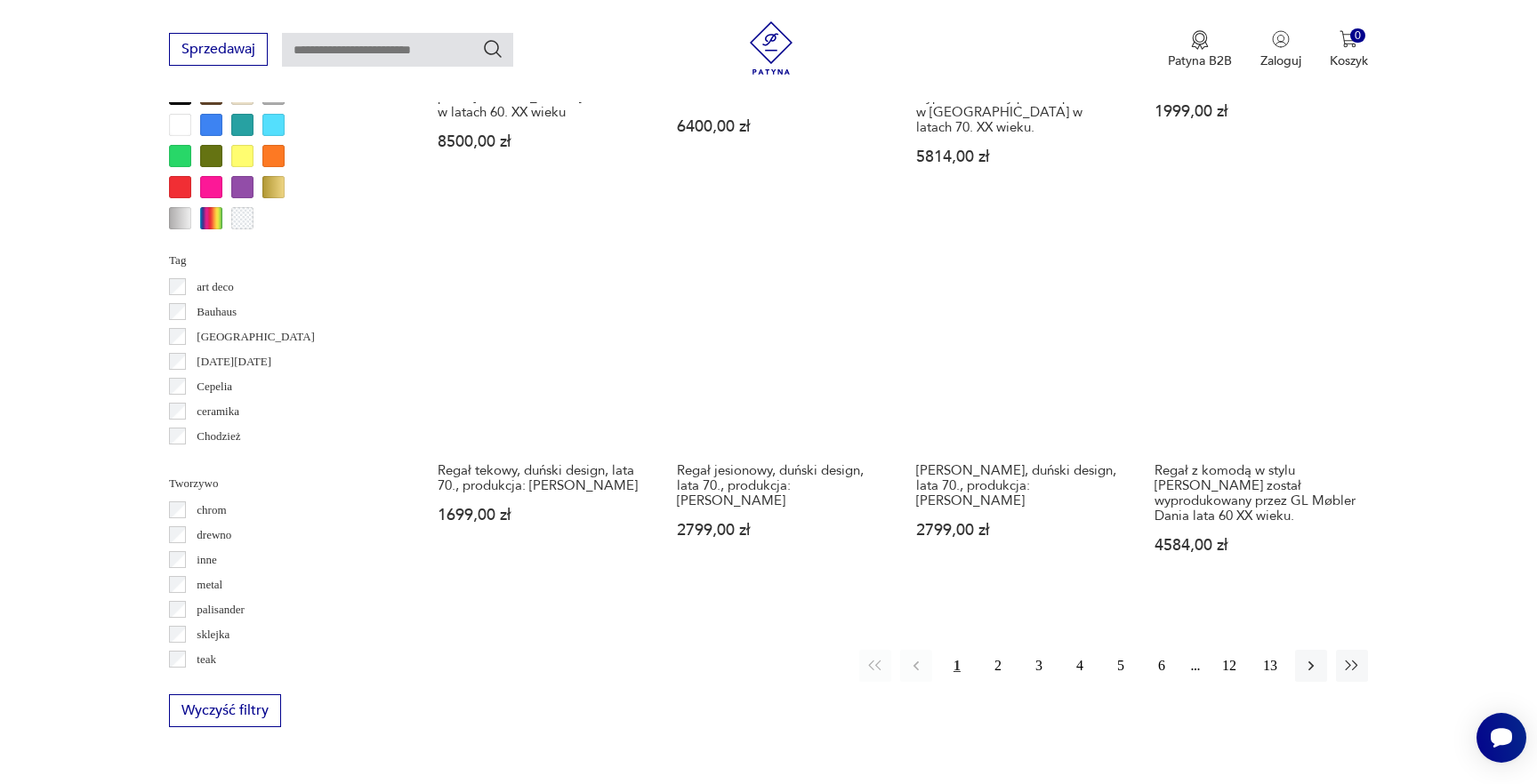
scroll to position [1751, 0]
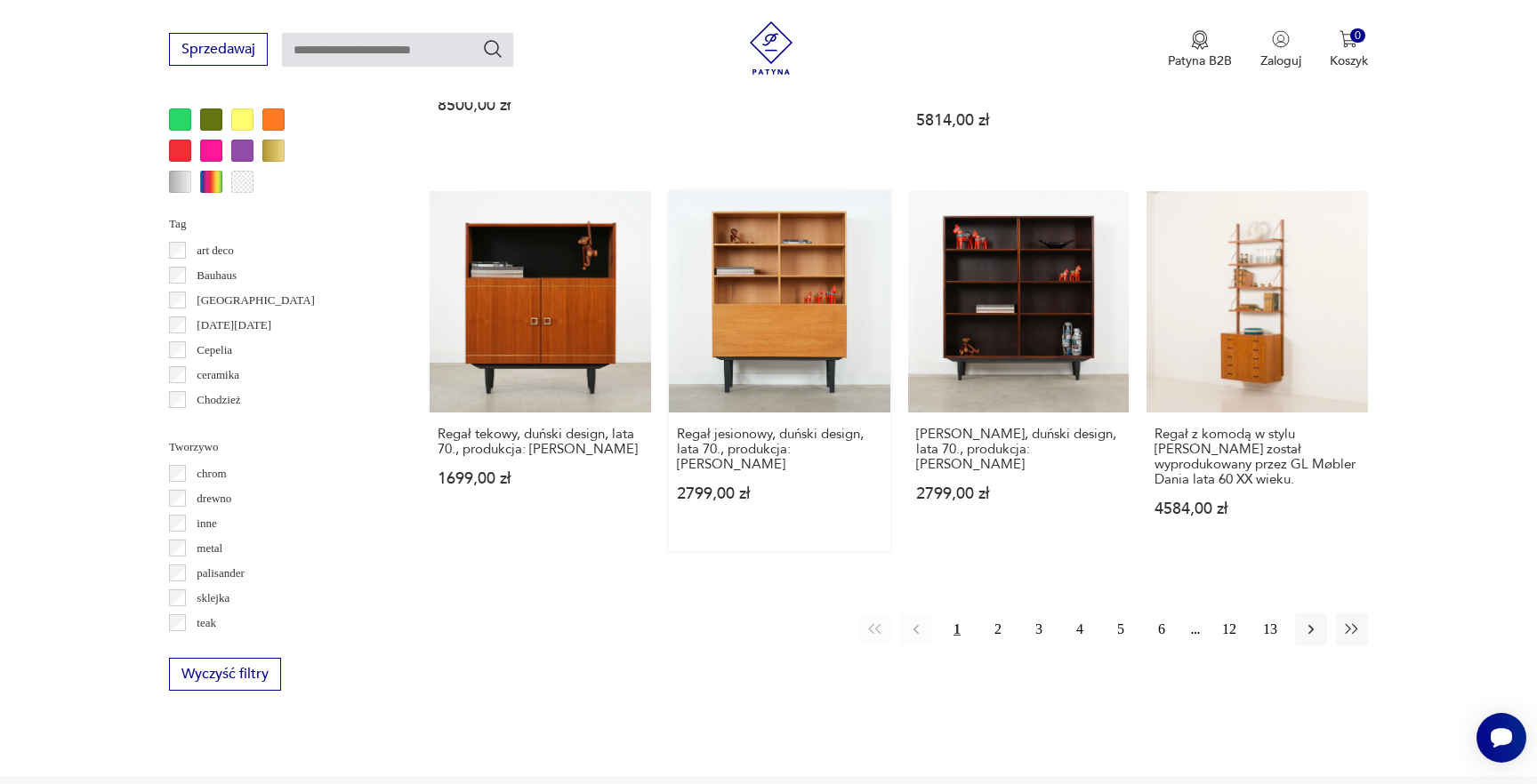
click at [824, 340] on link "Regał jesionowy, duński design, lata 70., produkcja: Dania 2799,00 zł" at bounding box center [779, 371] width 222 height 360
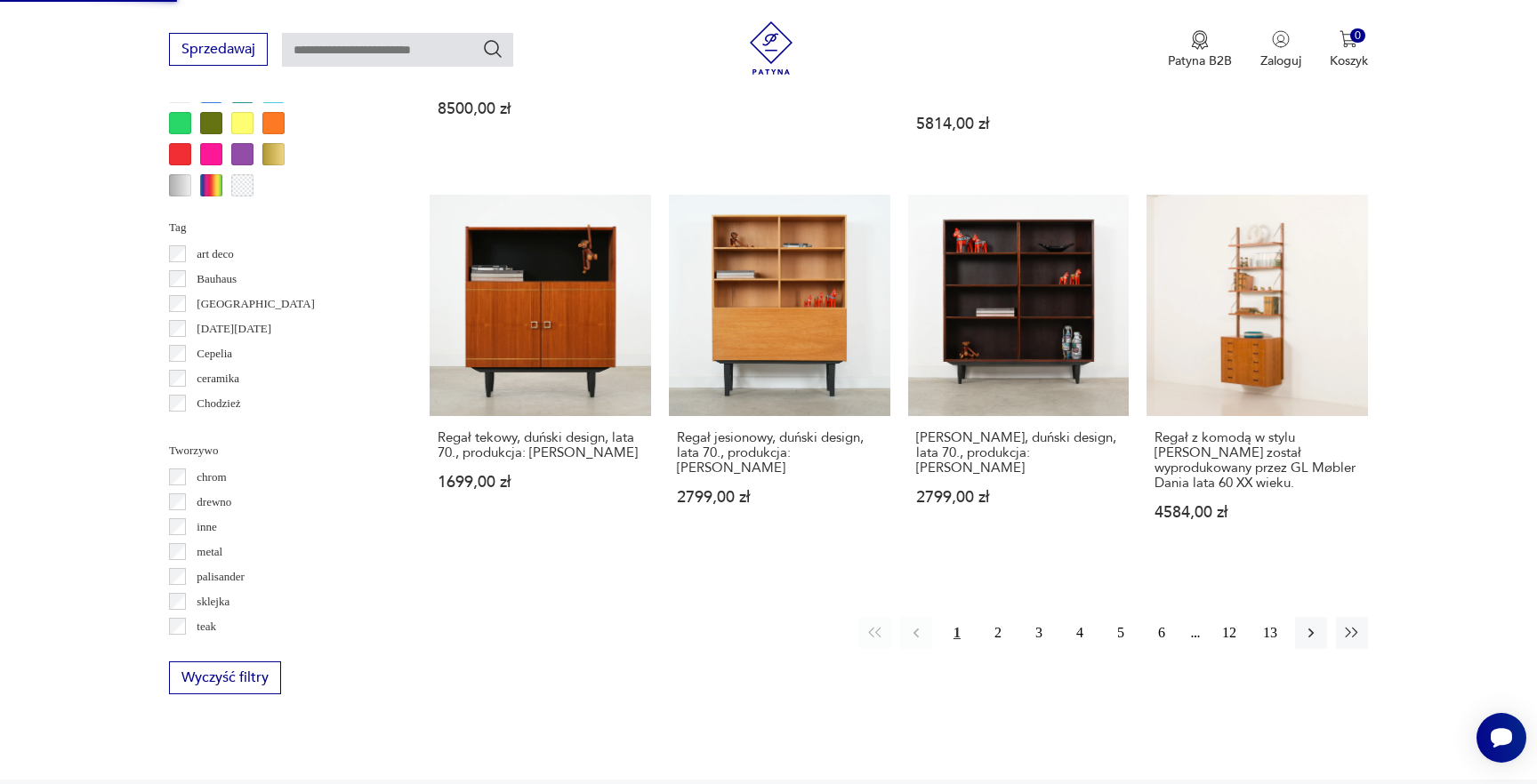
scroll to position [1862, 0]
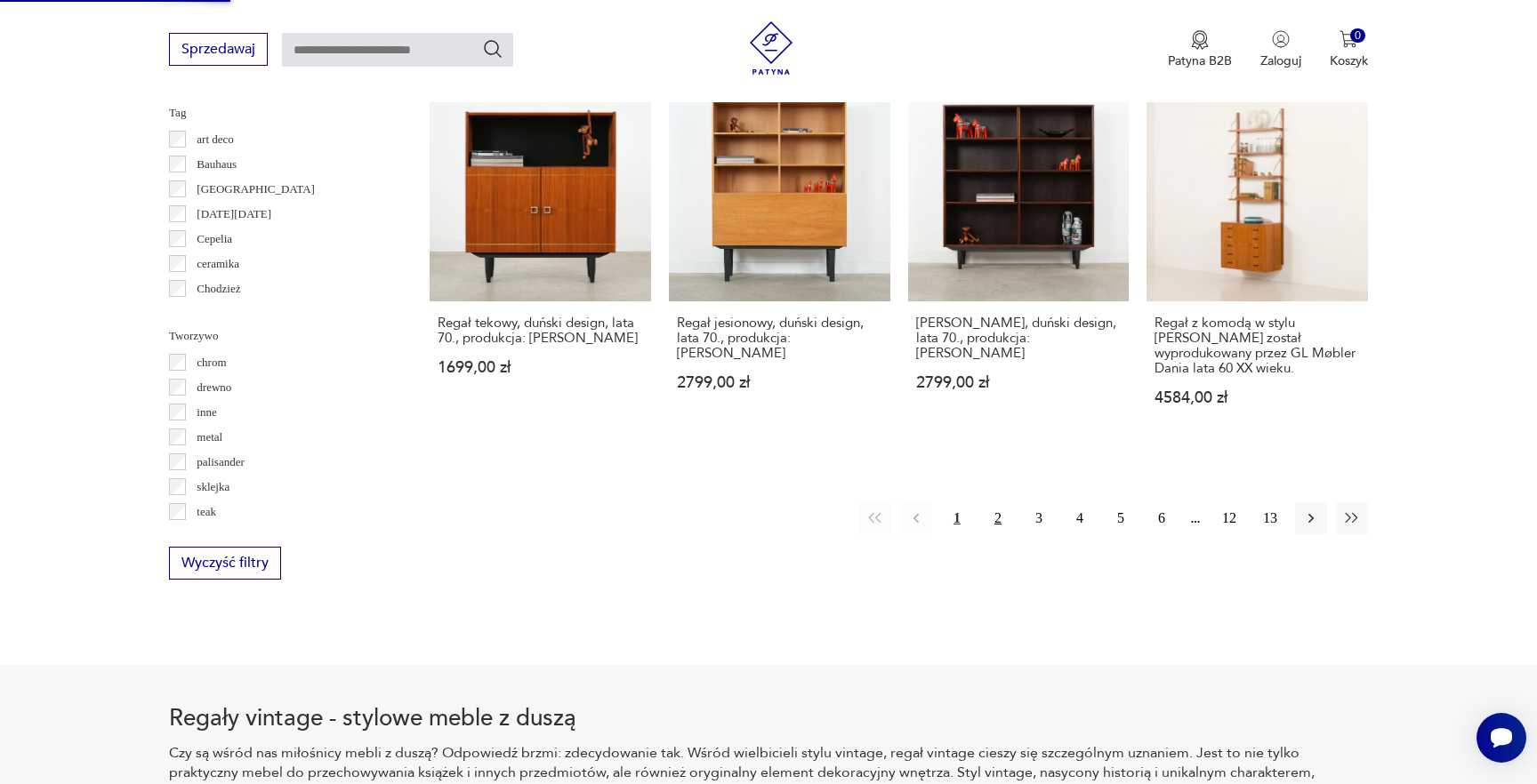
click at [994, 517] on button "2" at bounding box center [998, 517] width 32 height 32
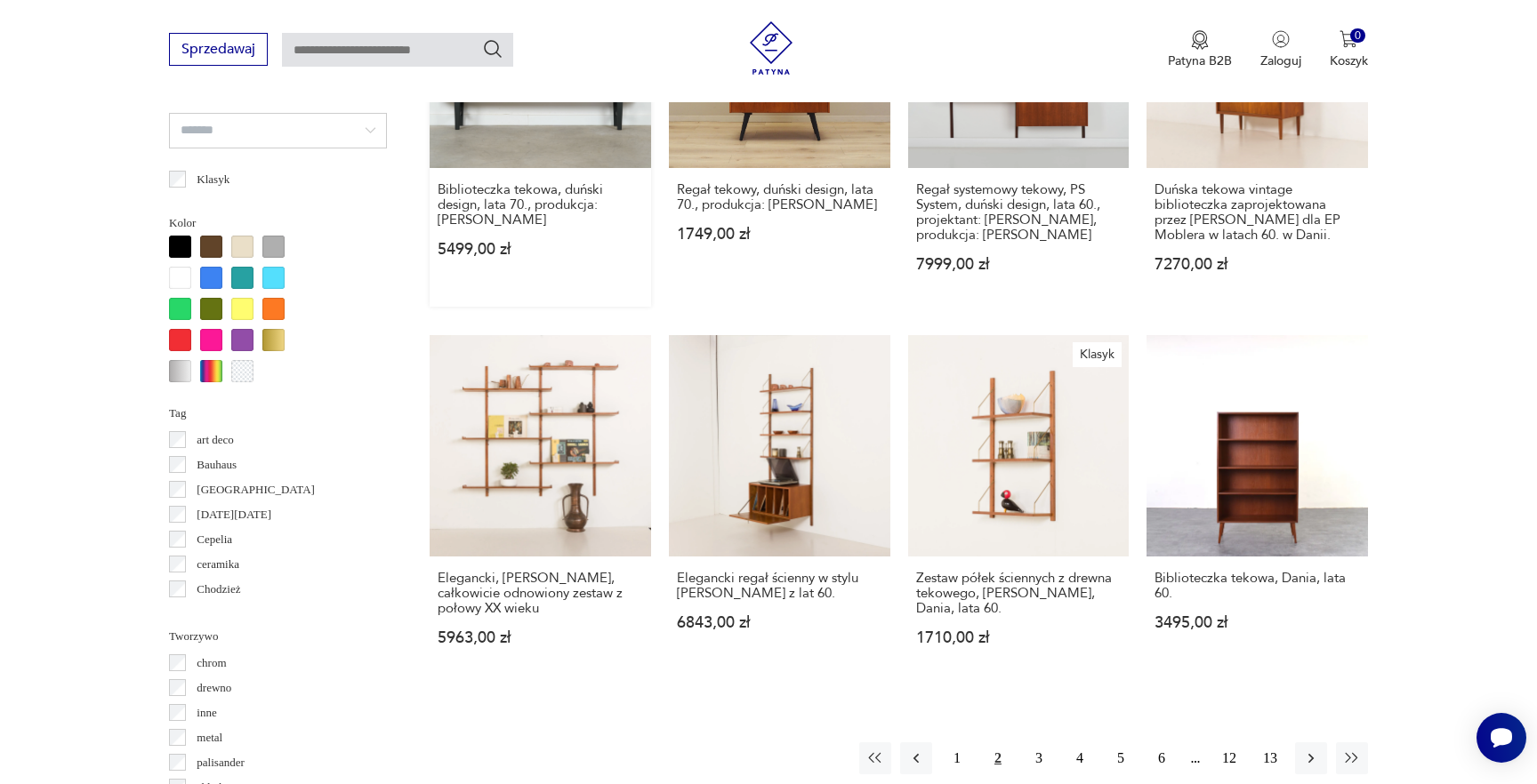
scroll to position [1736, 0]
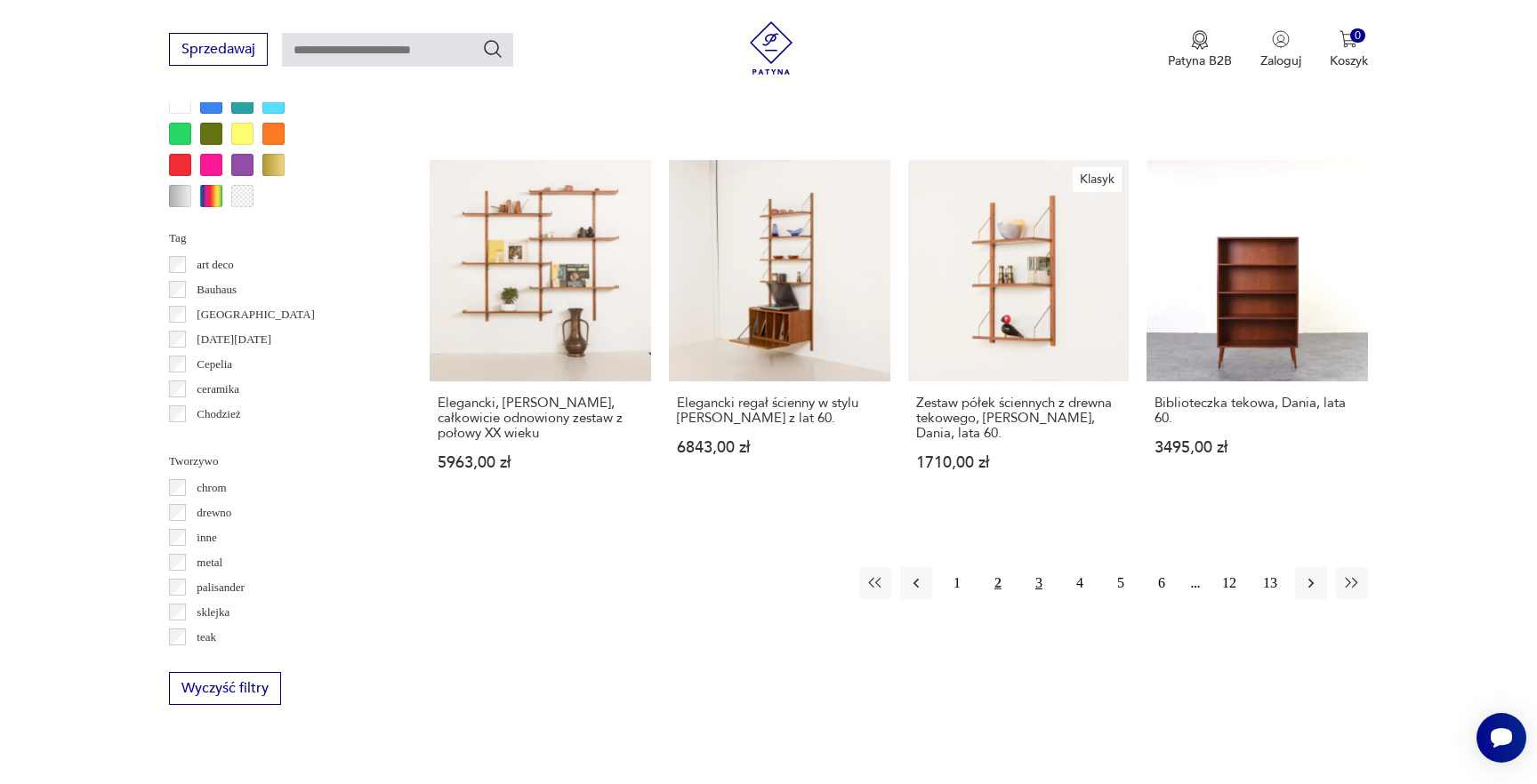
click at [1035, 567] on button "3" at bounding box center [1039, 582] width 32 height 32
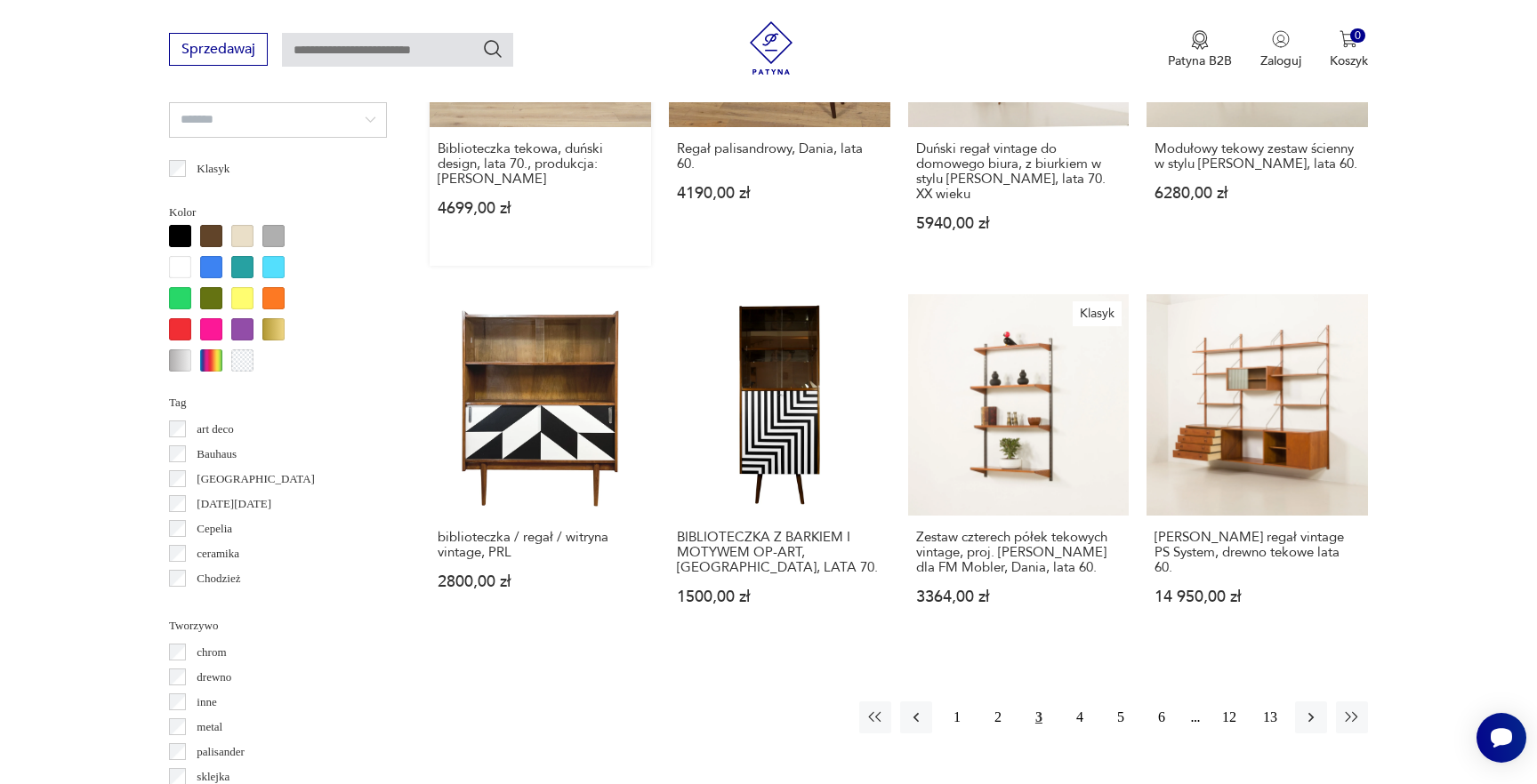
scroll to position [1763, 0]
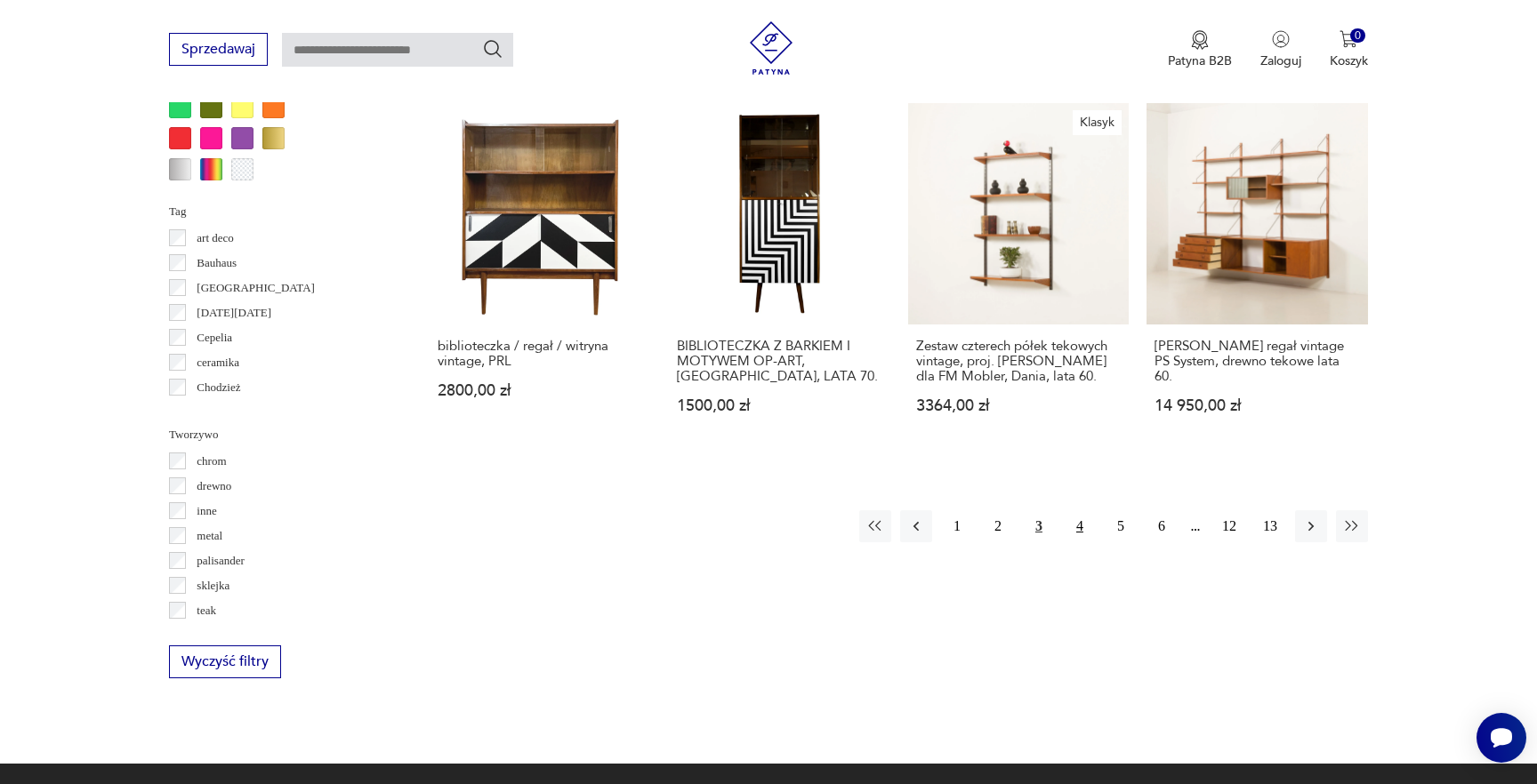
click at [1078, 511] on button "4" at bounding box center [1079, 526] width 32 height 32
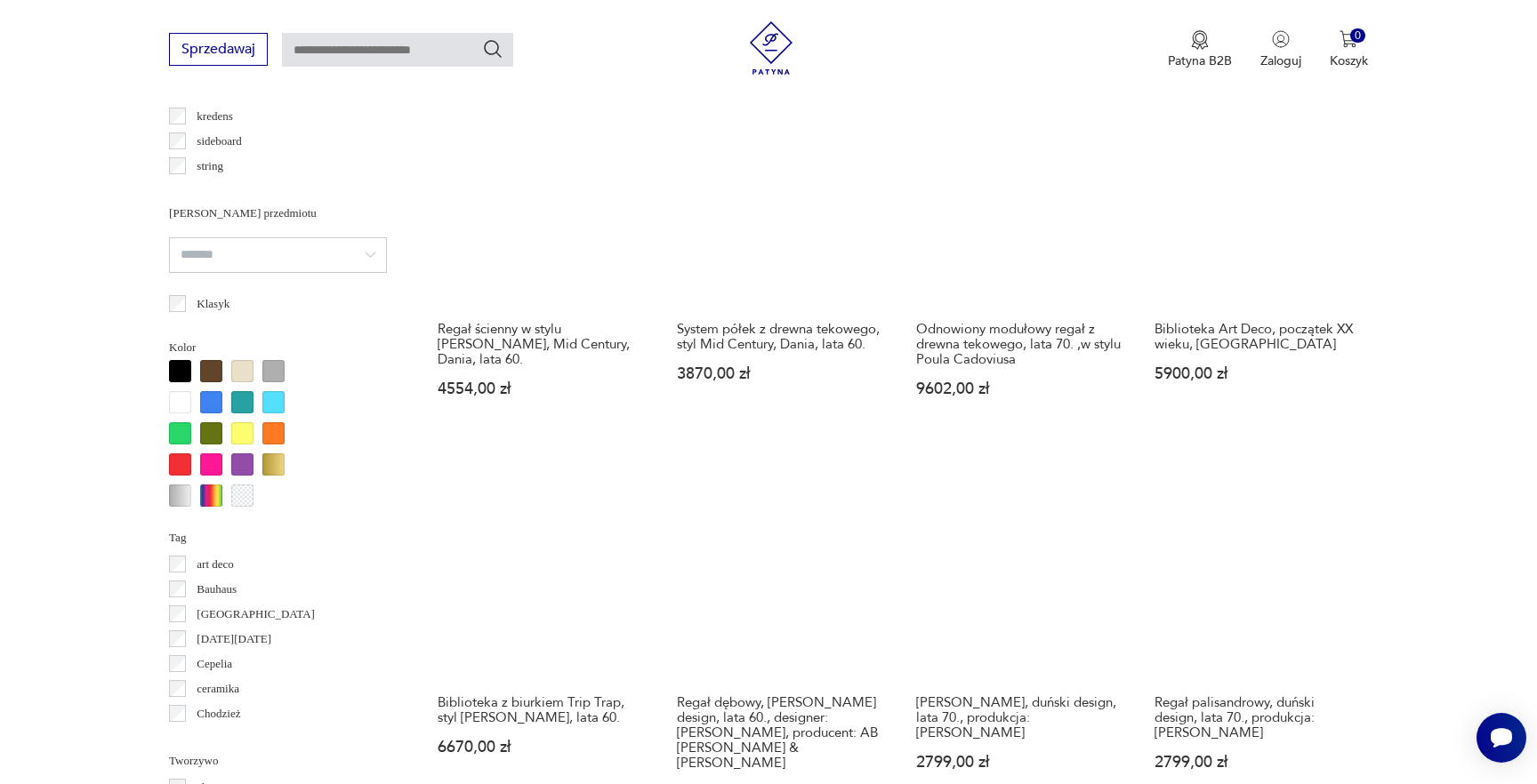
scroll to position [1707, 0]
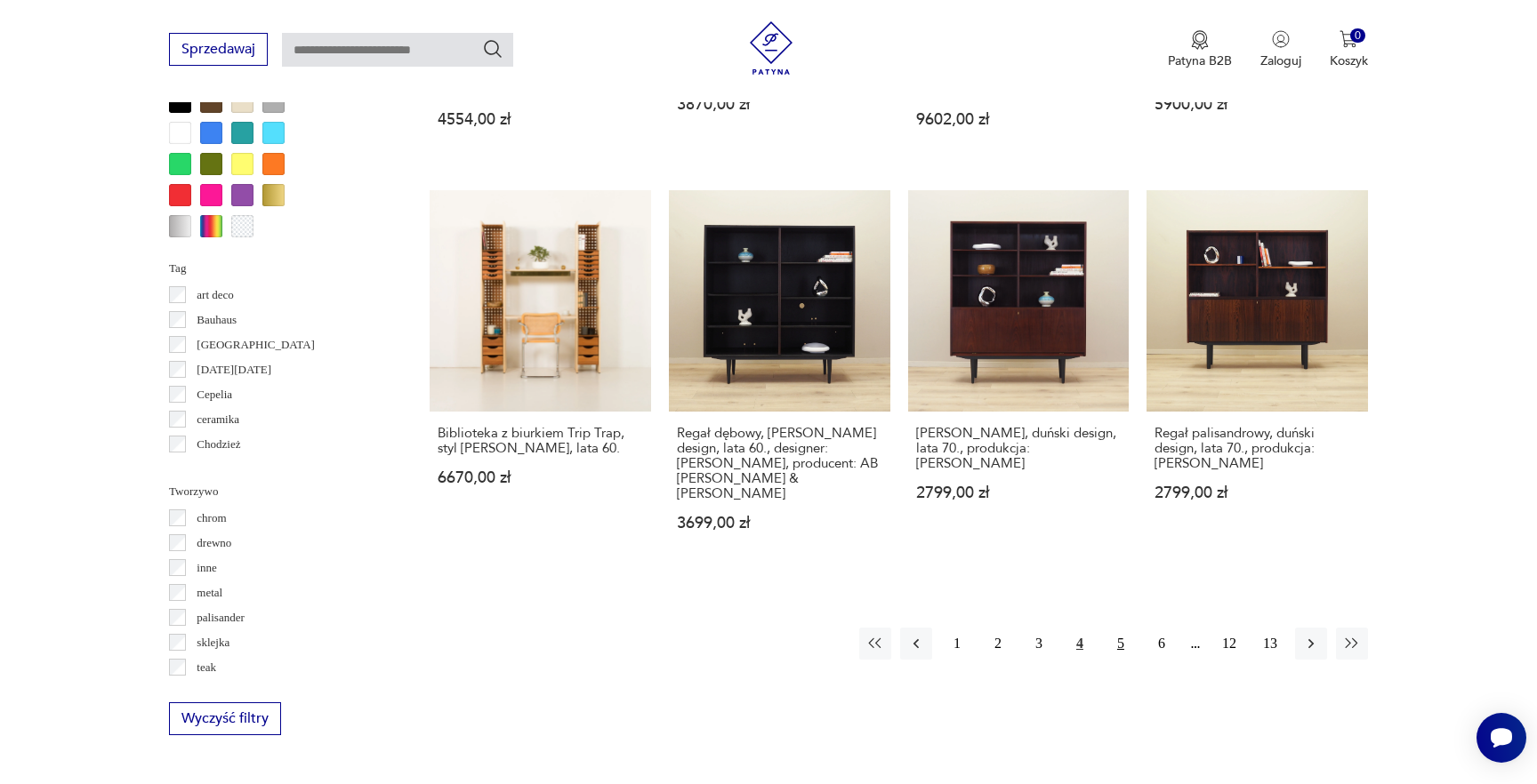
click at [1119, 634] on button "5" at bounding box center [1120, 643] width 32 height 32
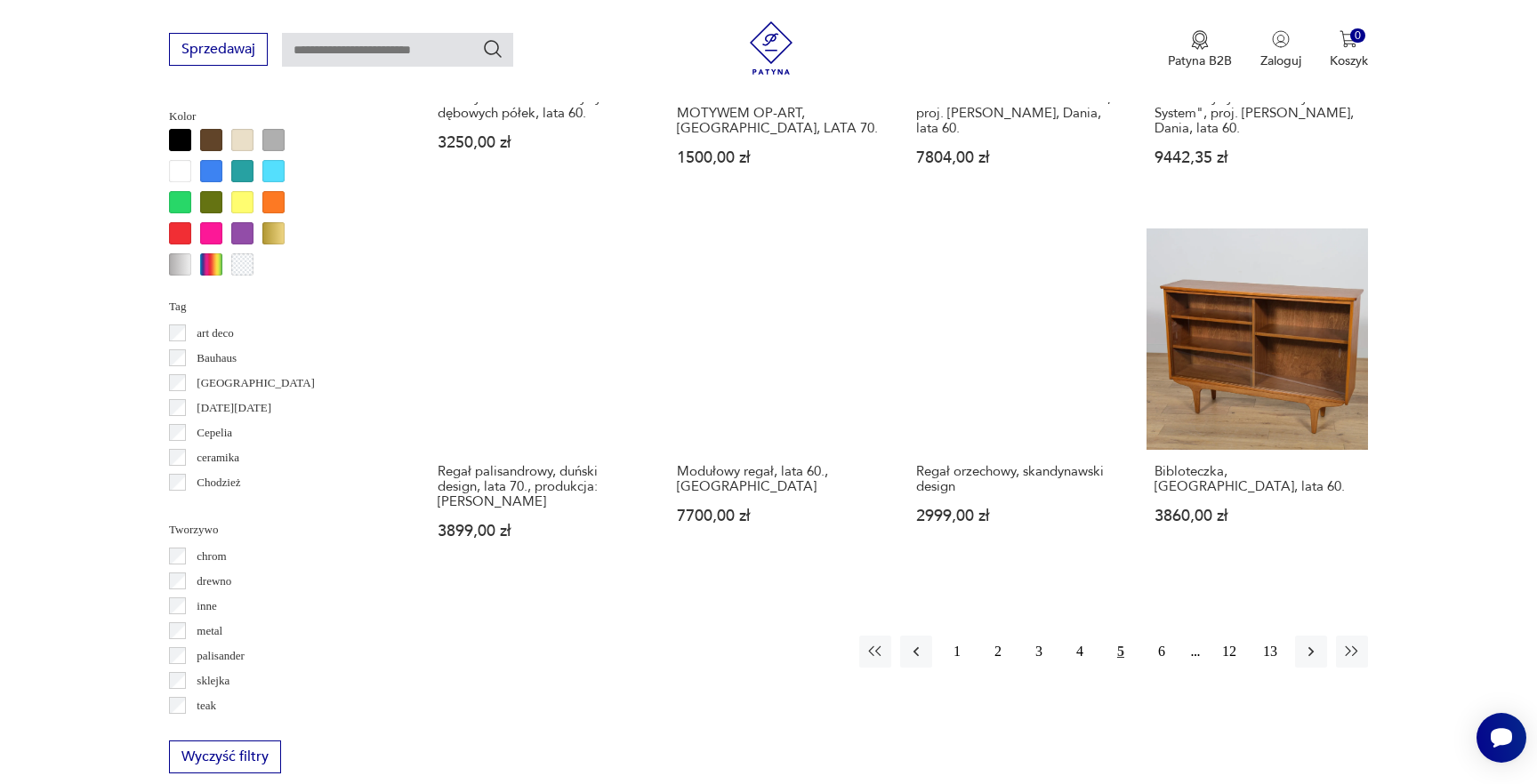
scroll to position [1704, 0]
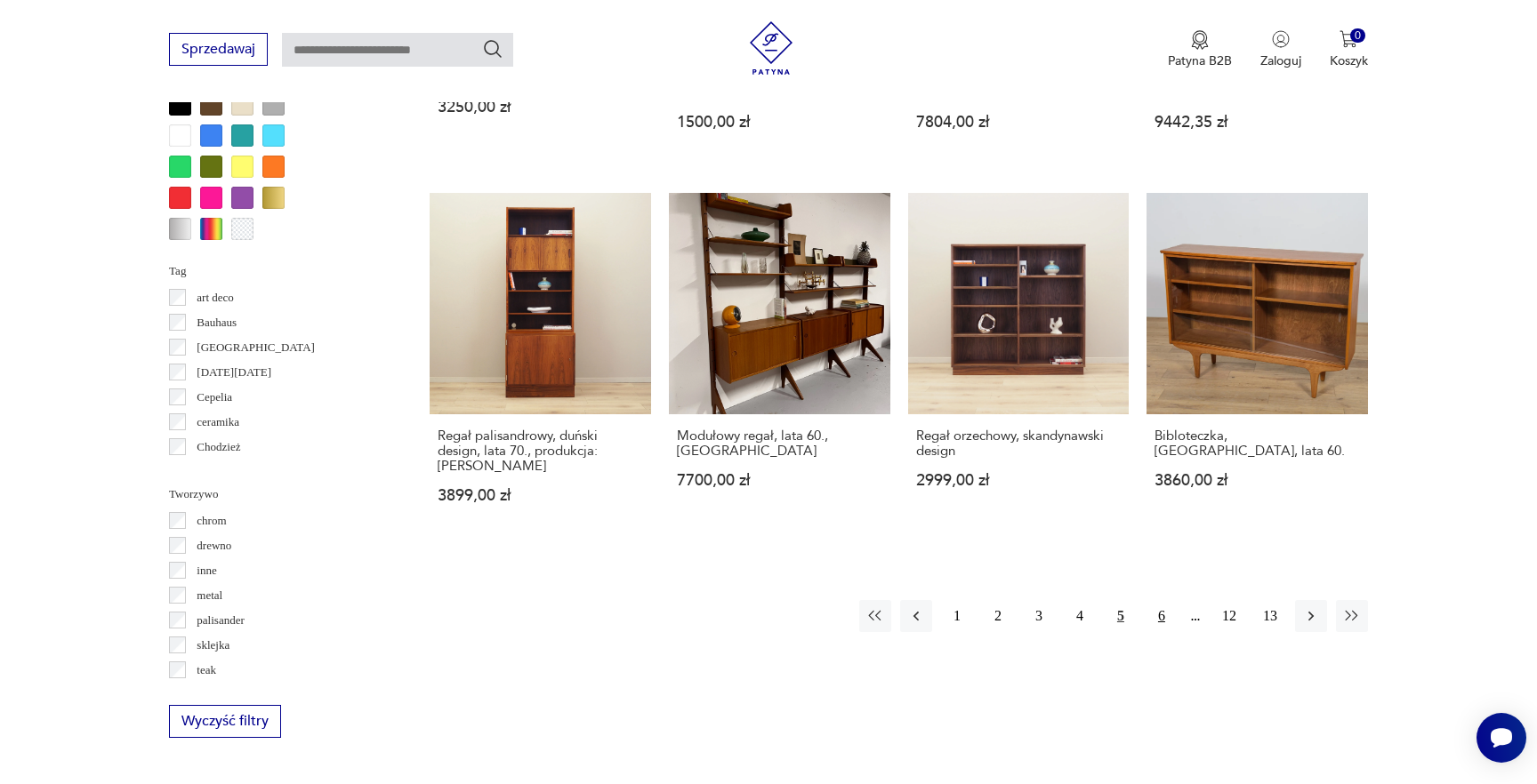
click at [1163, 600] on button "6" at bounding box center [1161, 616] width 32 height 32
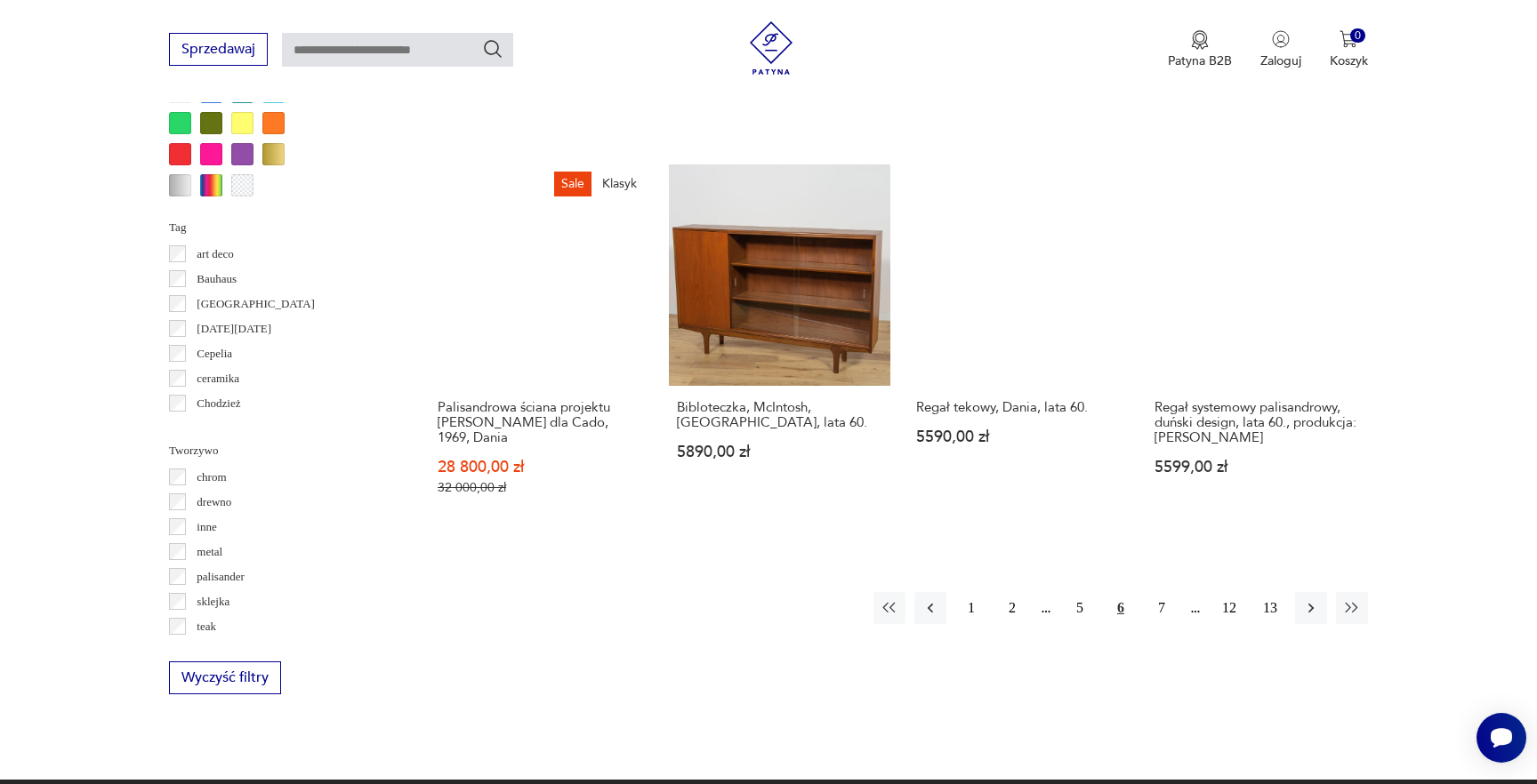
scroll to position [1896, 0]
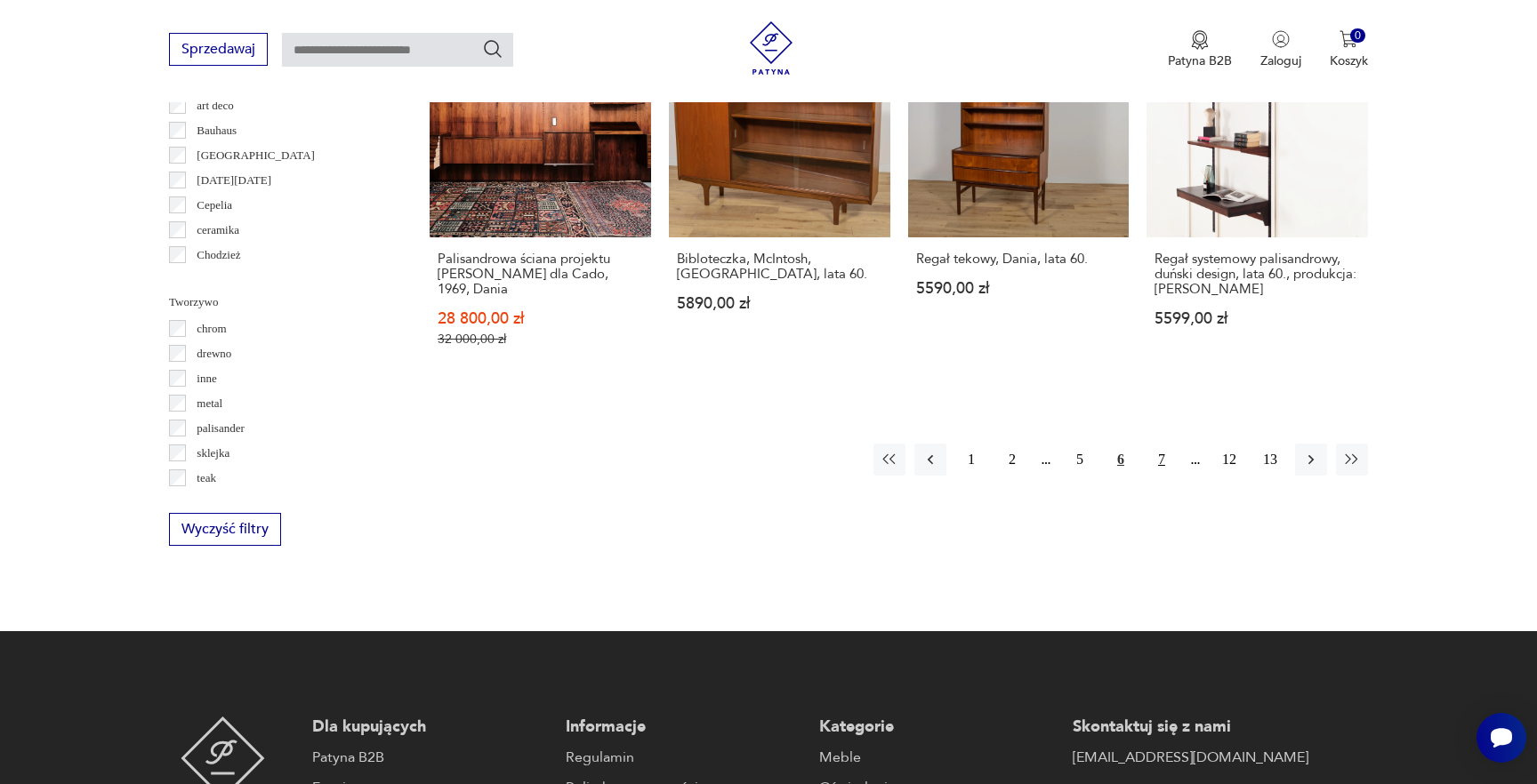
click at [1148, 444] on button "7" at bounding box center [1161, 459] width 32 height 32
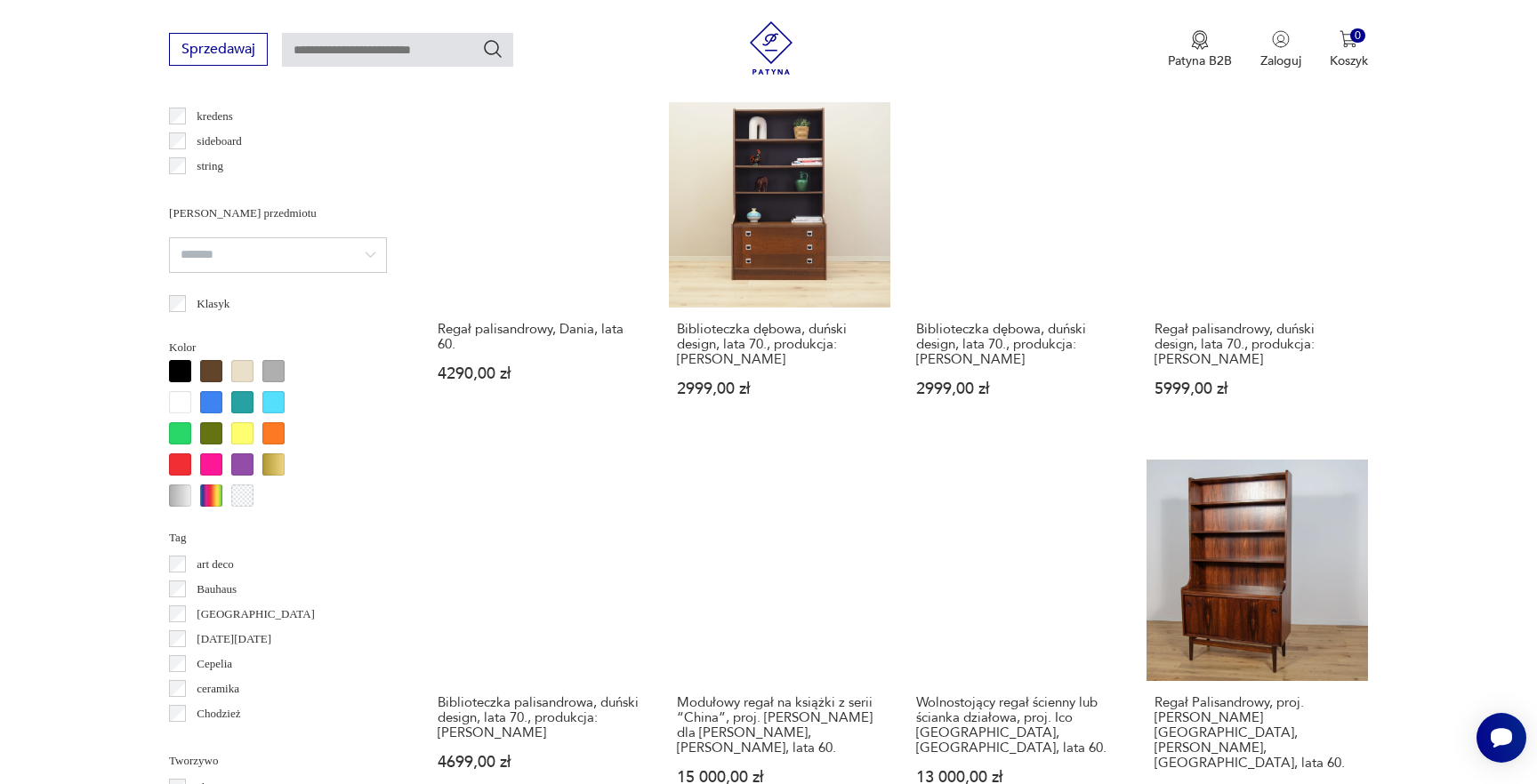
scroll to position [1590, 0]
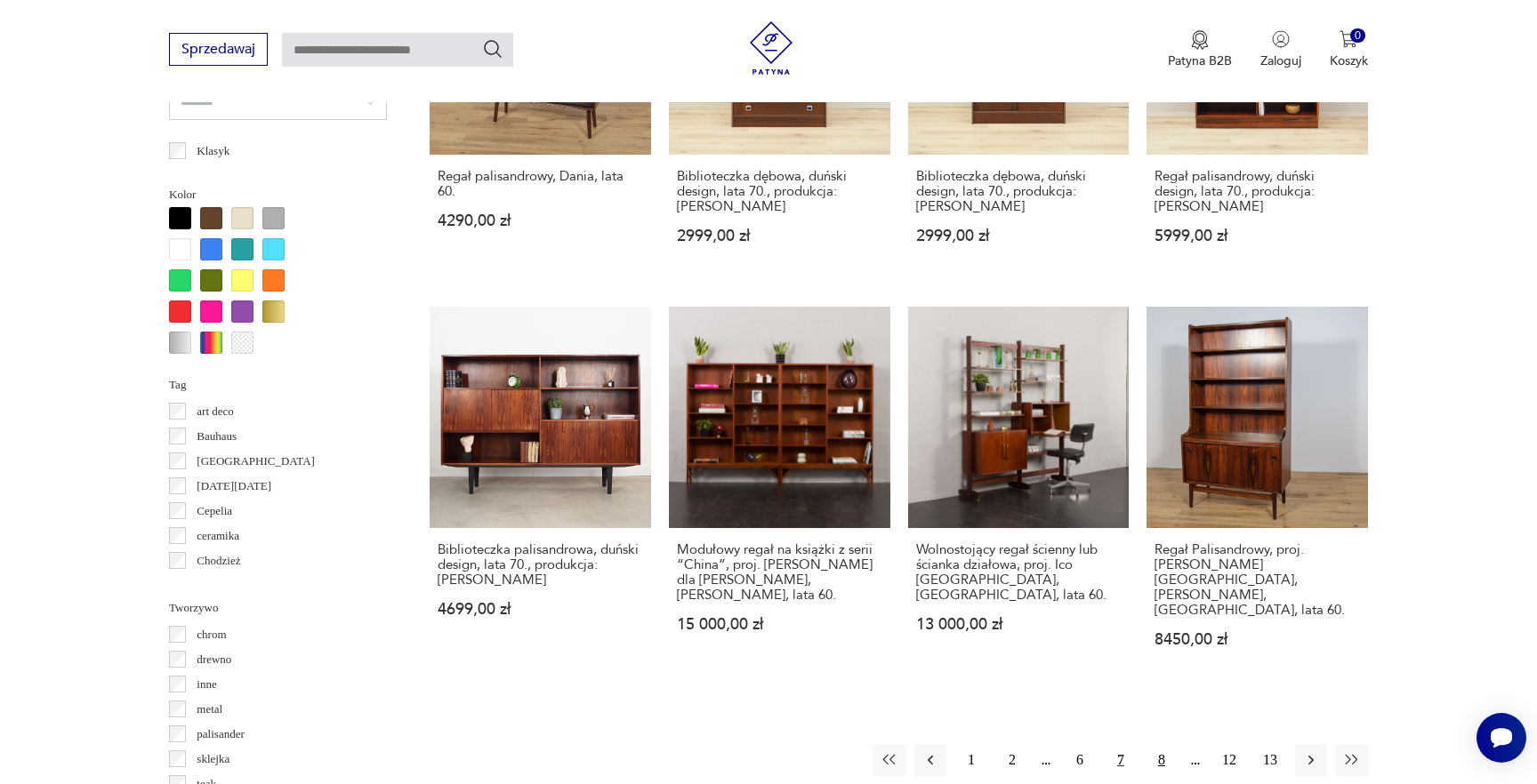
click at [1166, 744] on button "8" at bounding box center [1161, 759] width 32 height 32
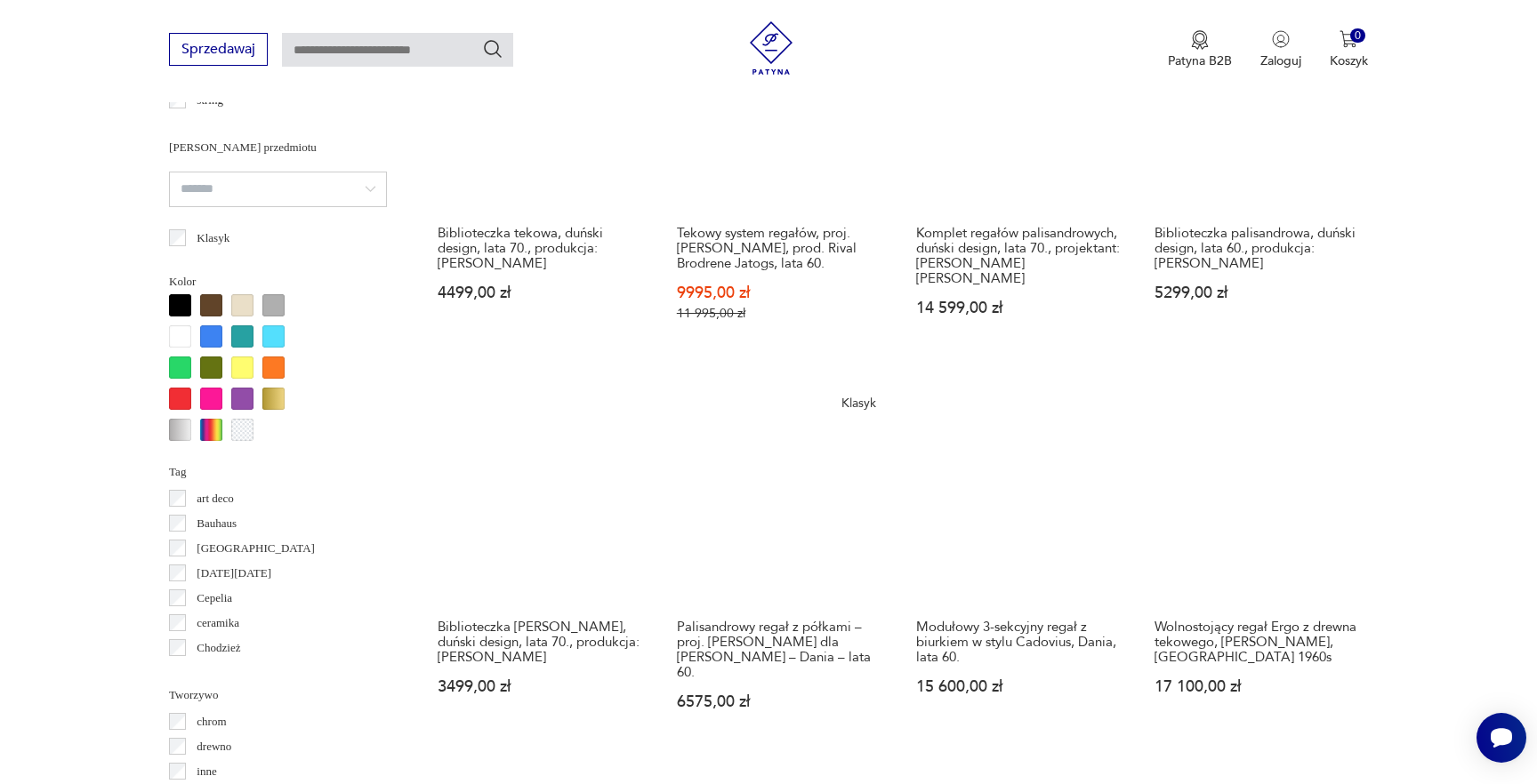
scroll to position [1652, 0]
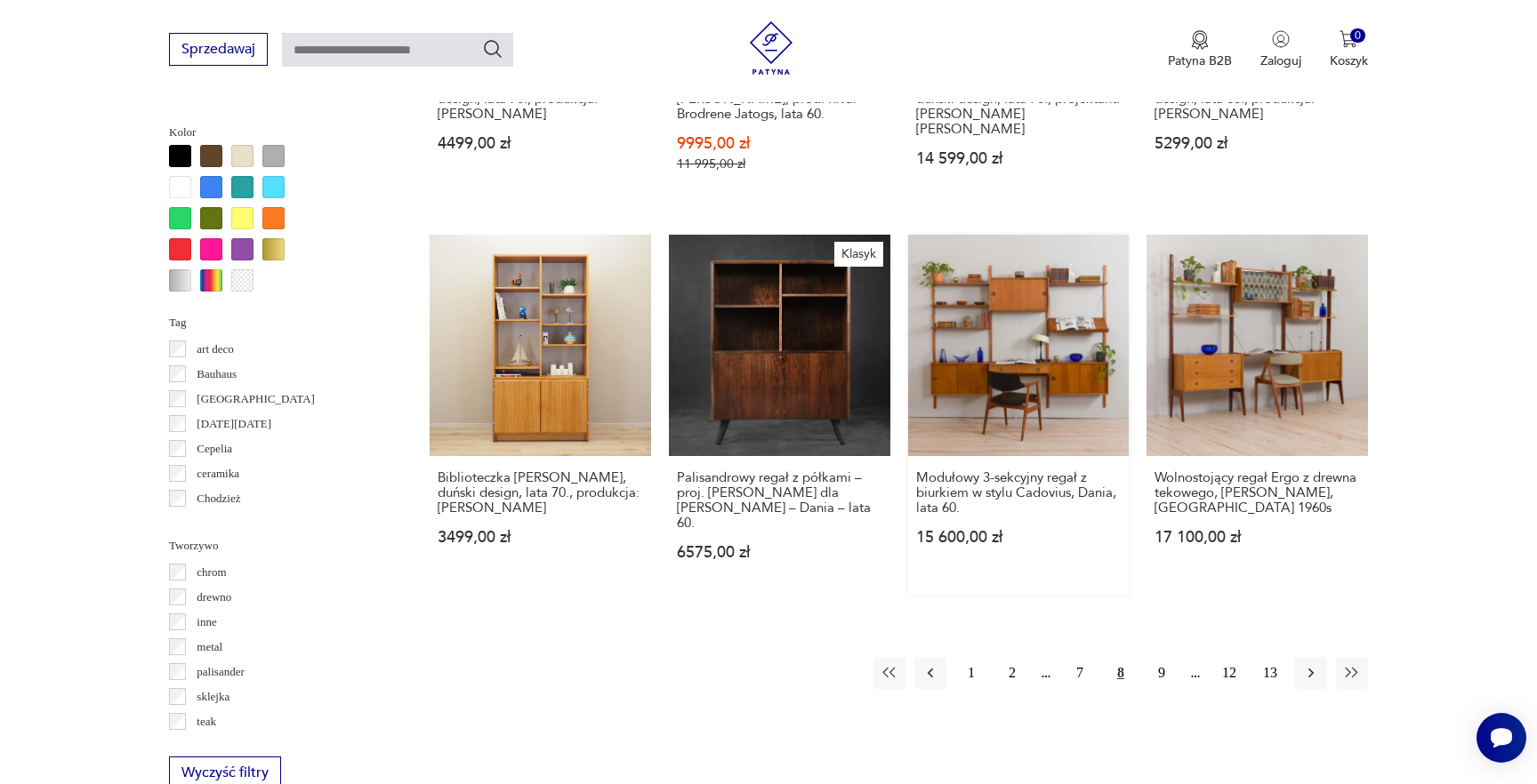
click at [1042, 372] on link "Modułowy 3-sekcyjny regał z biurkiem w stylu Cadovius, Dania, lata 60. 15 600,0…" at bounding box center [1020, 415] width 222 height 360
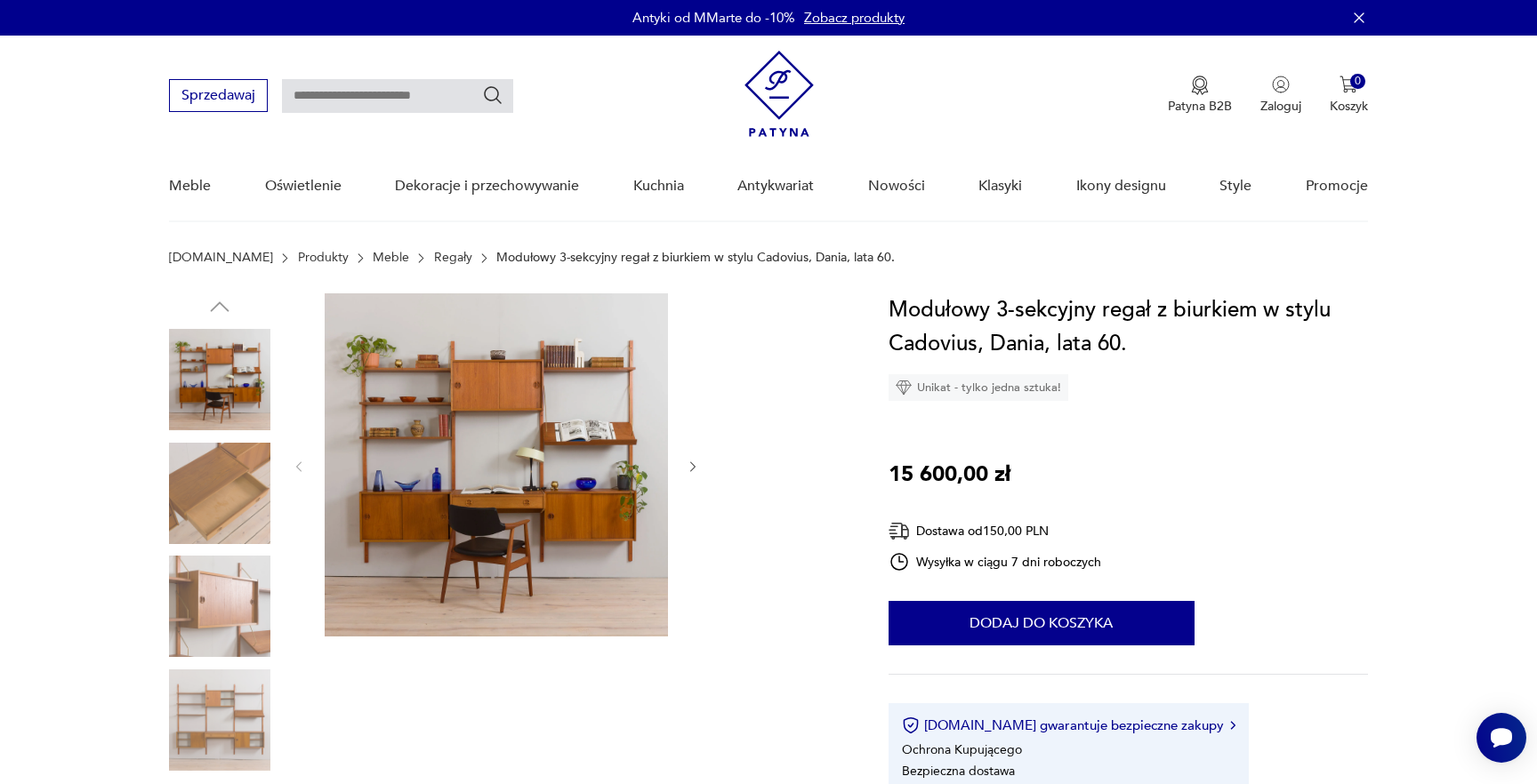
click at [231, 701] on img at bounding box center [220, 720] width 101 height 101
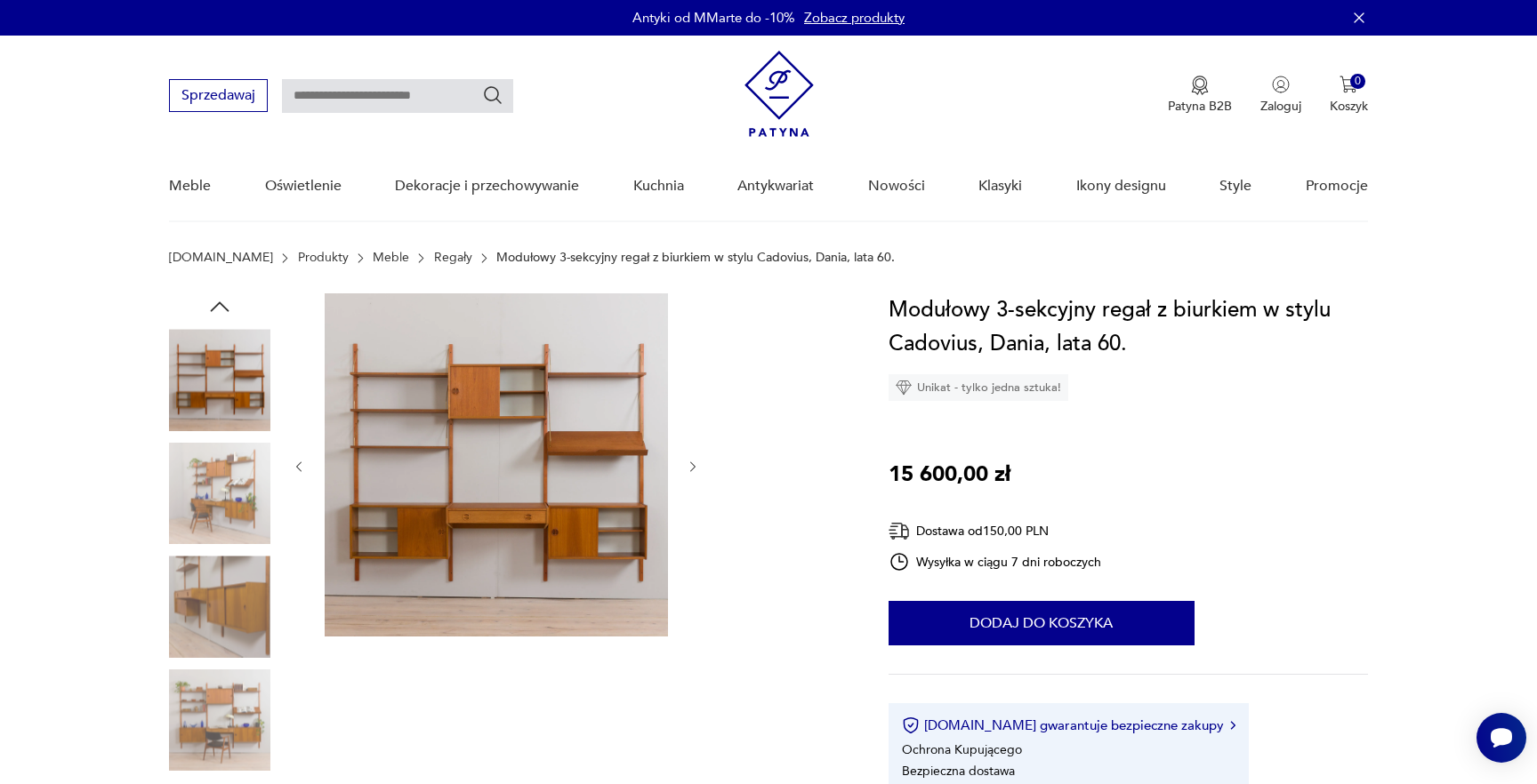
click at [434, 262] on link "Regały" at bounding box center [453, 257] width 38 height 14
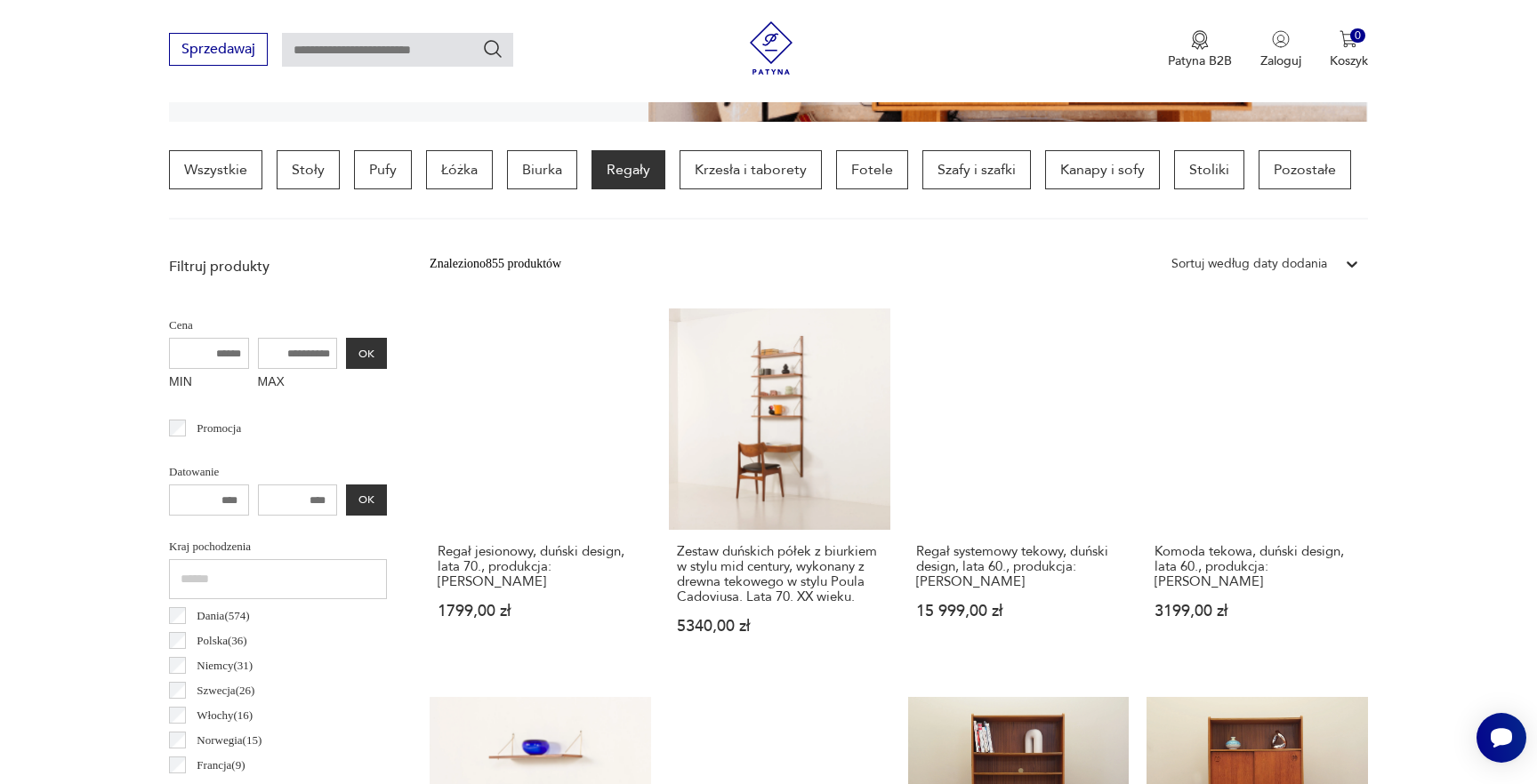
scroll to position [460, 0]
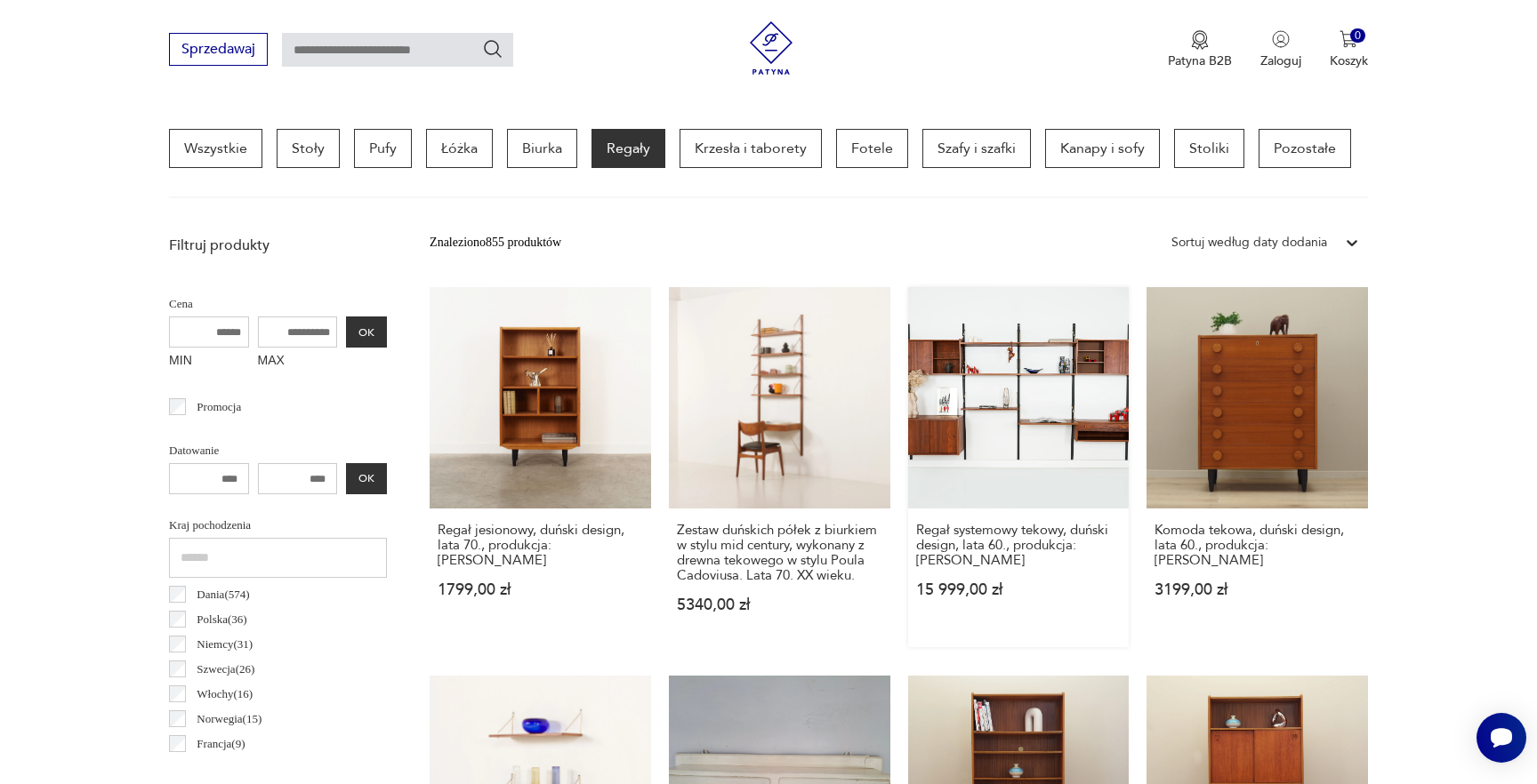
click at [1067, 400] on link "Regał systemowy tekowy, duński design, lata 60., produkcja: Dania 15 999,00 zł" at bounding box center [1020, 467] width 222 height 360
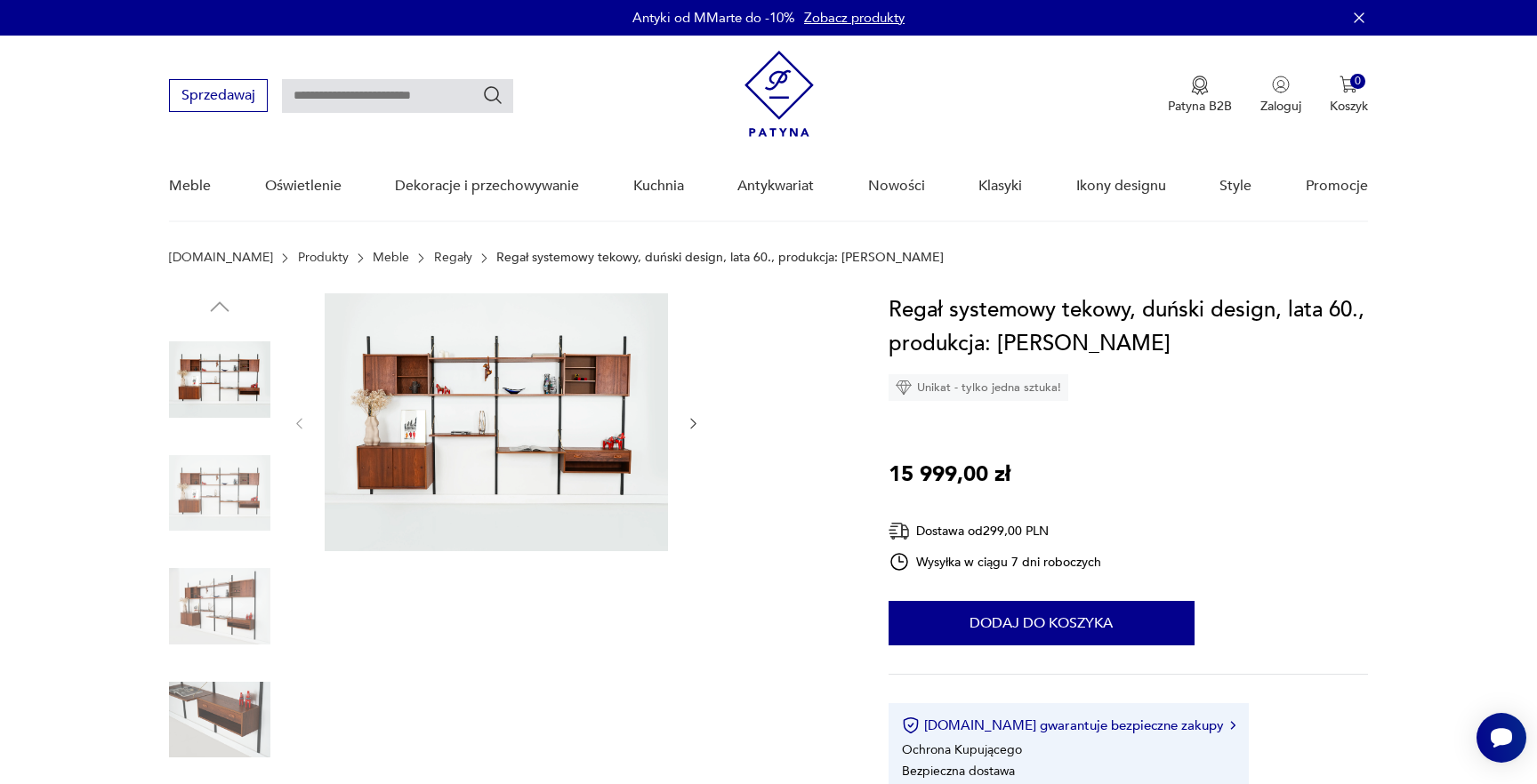
click at [191, 614] on img at bounding box center [220, 606] width 101 height 101
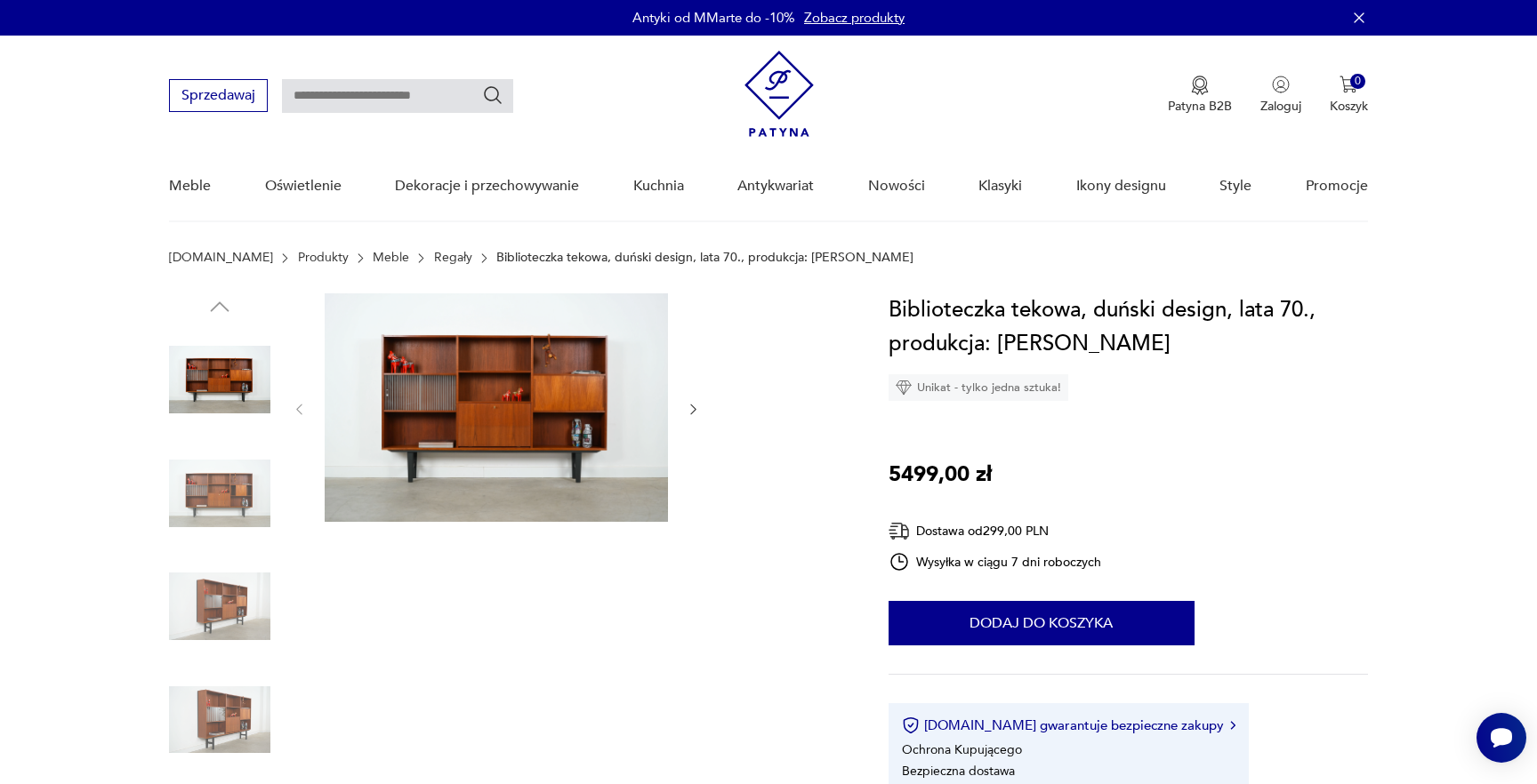
click at [251, 483] on img at bounding box center [220, 493] width 101 height 101
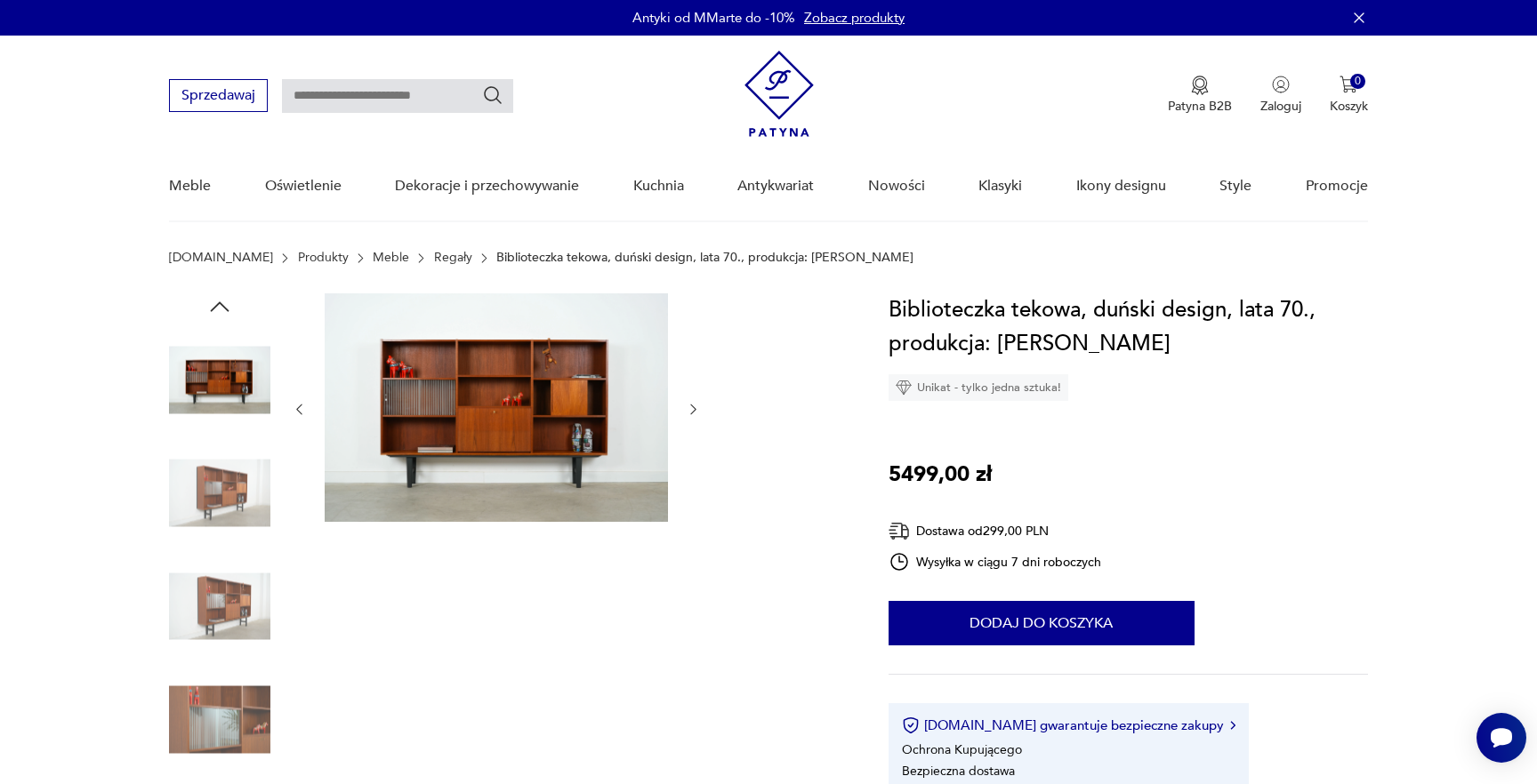
click at [247, 512] on img at bounding box center [220, 493] width 101 height 101
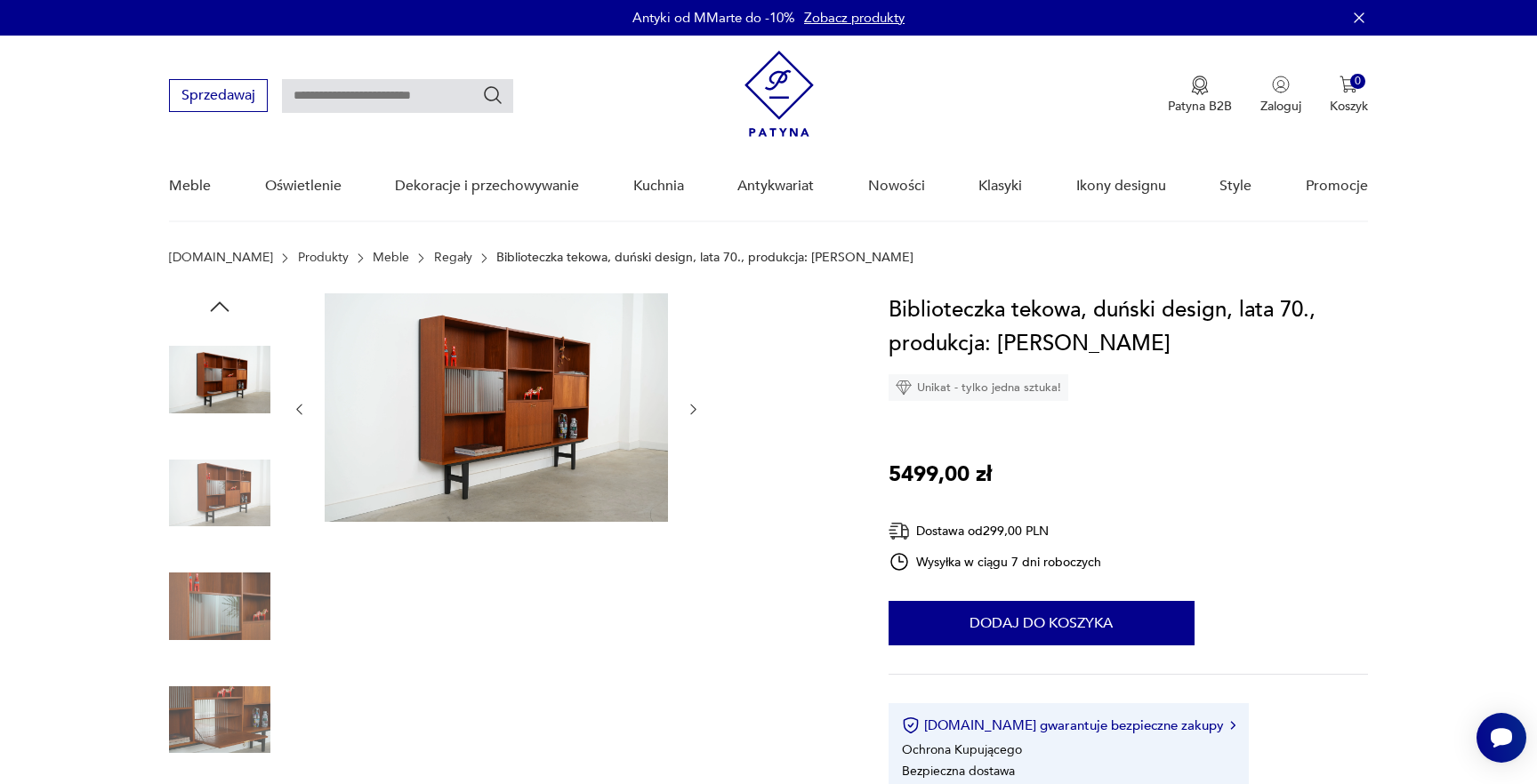
click at [232, 577] on img at bounding box center [220, 606] width 101 height 101
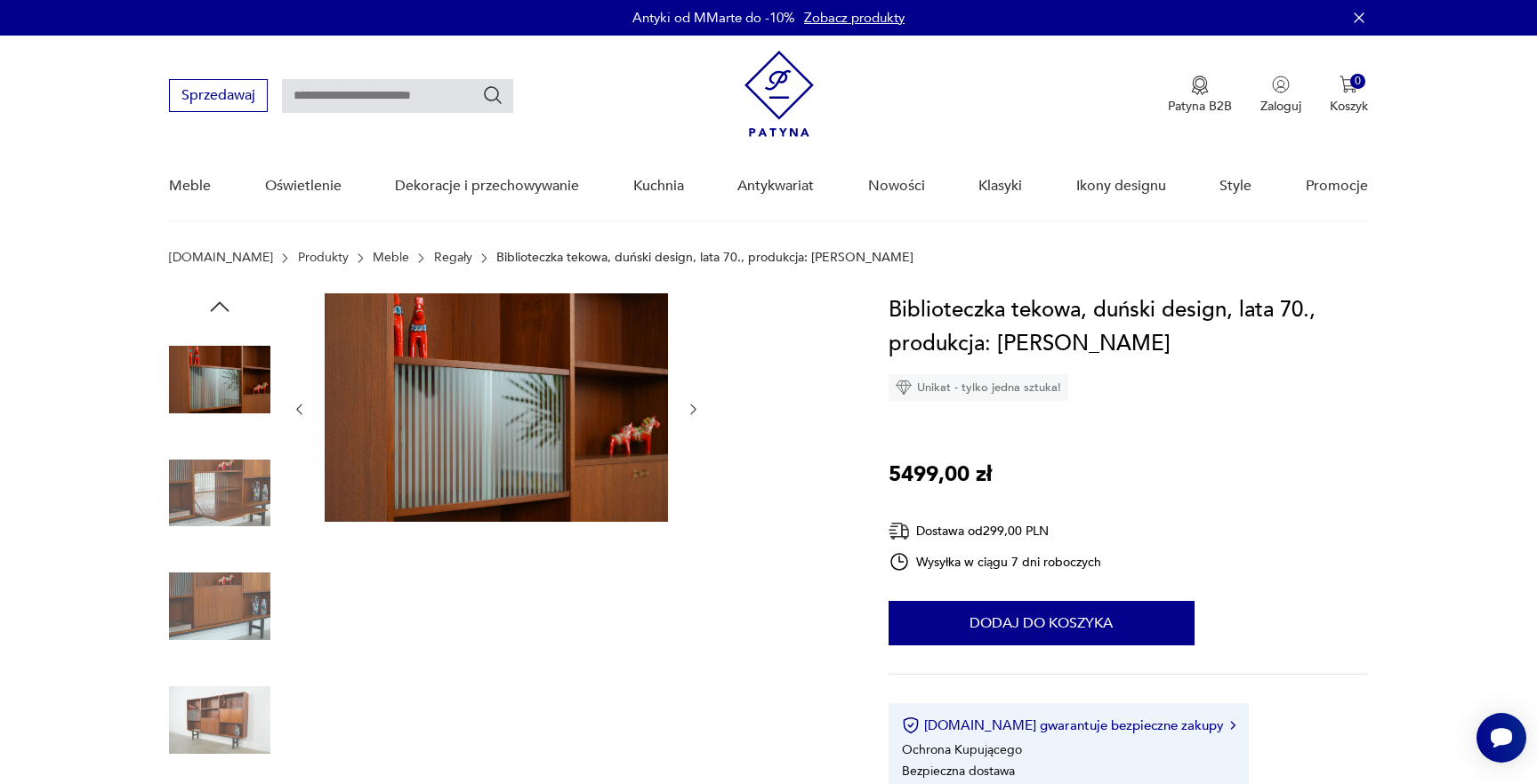
click at [242, 401] on img at bounding box center [220, 380] width 101 height 101
click at [239, 372] on img at bounding box center [220, 380] width 101 height 101
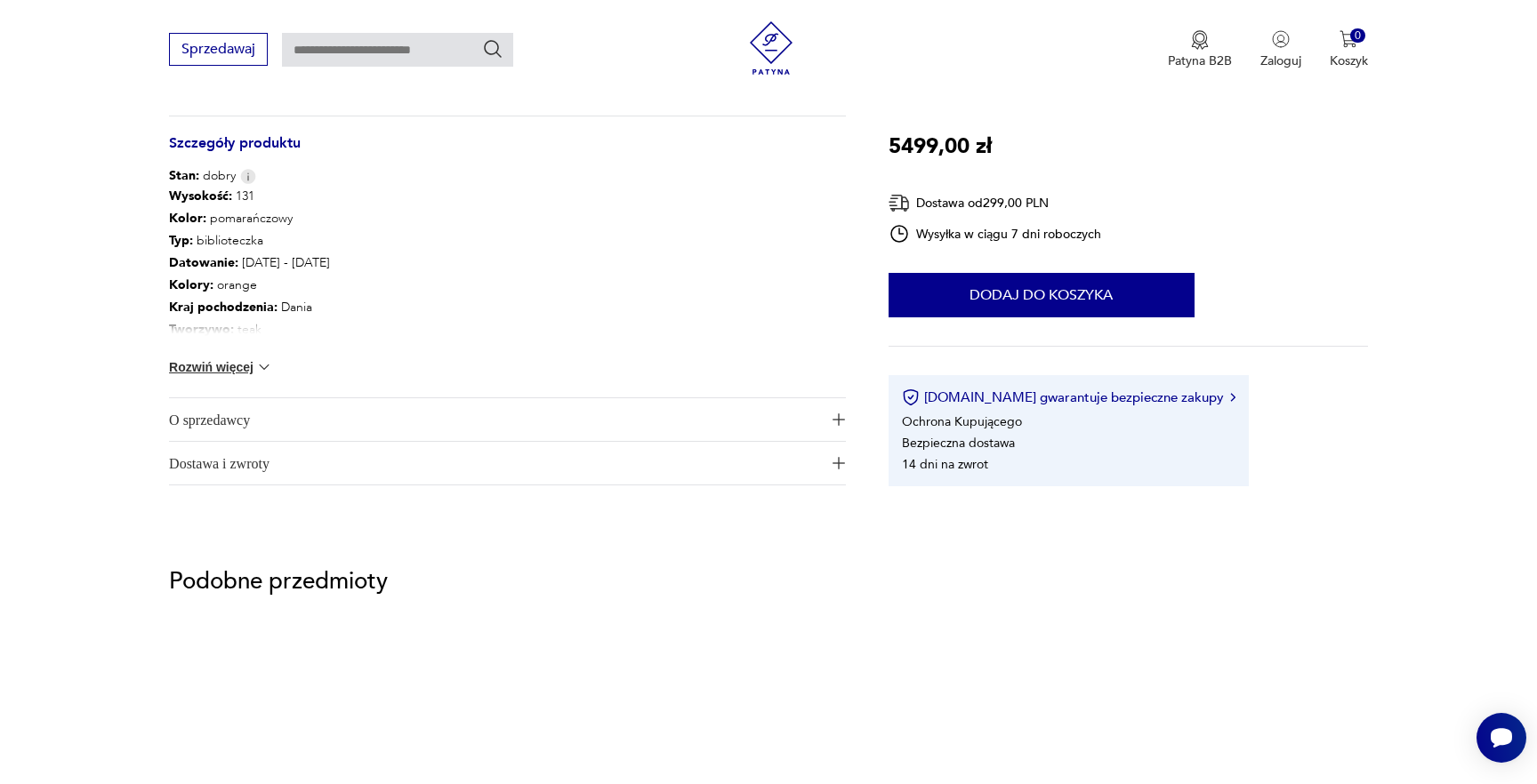
scroll to position [862, 0]
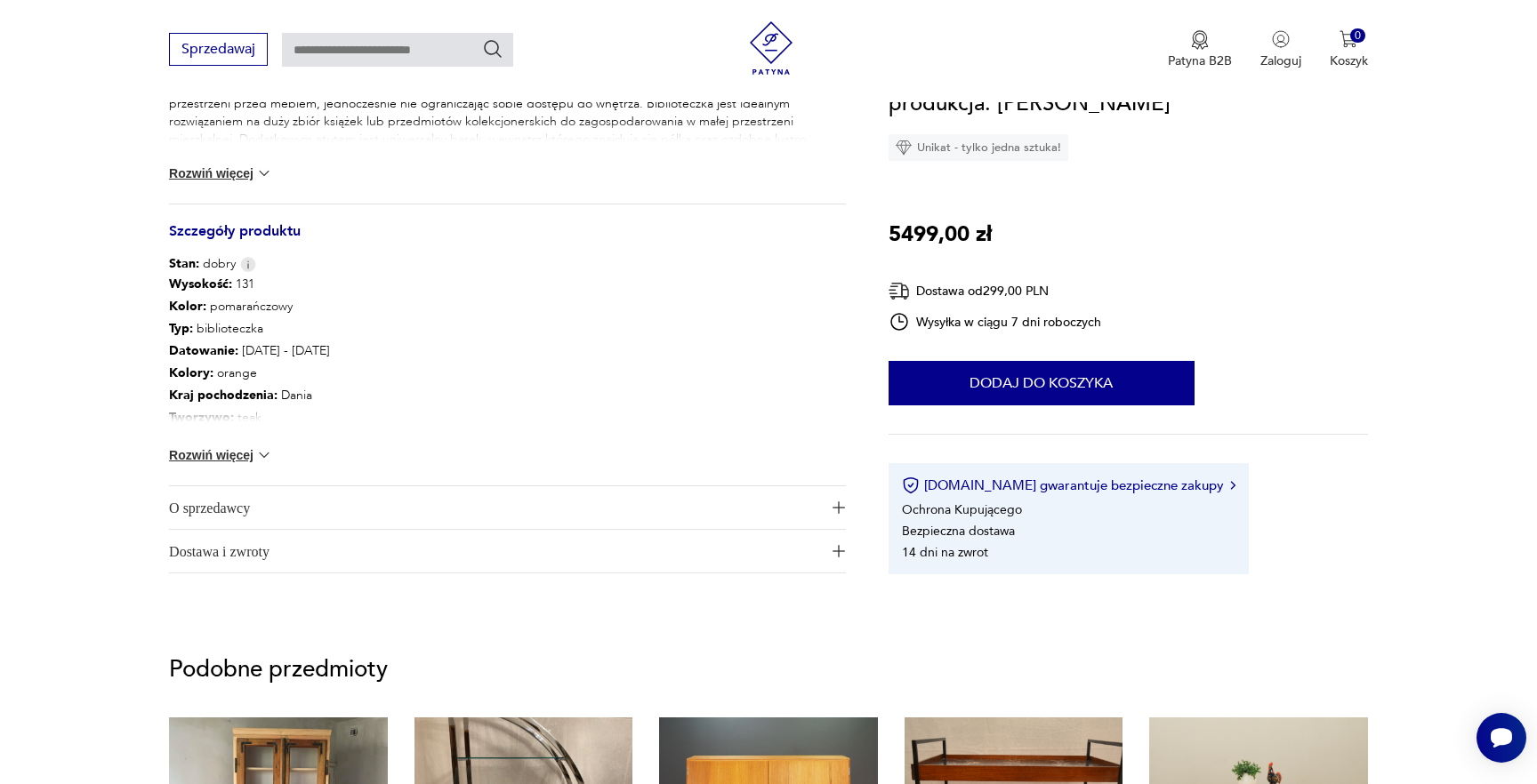
click at [244, 457] on button "Rozwiń więcej" at bounding box center [221, 455] width 103 height 18
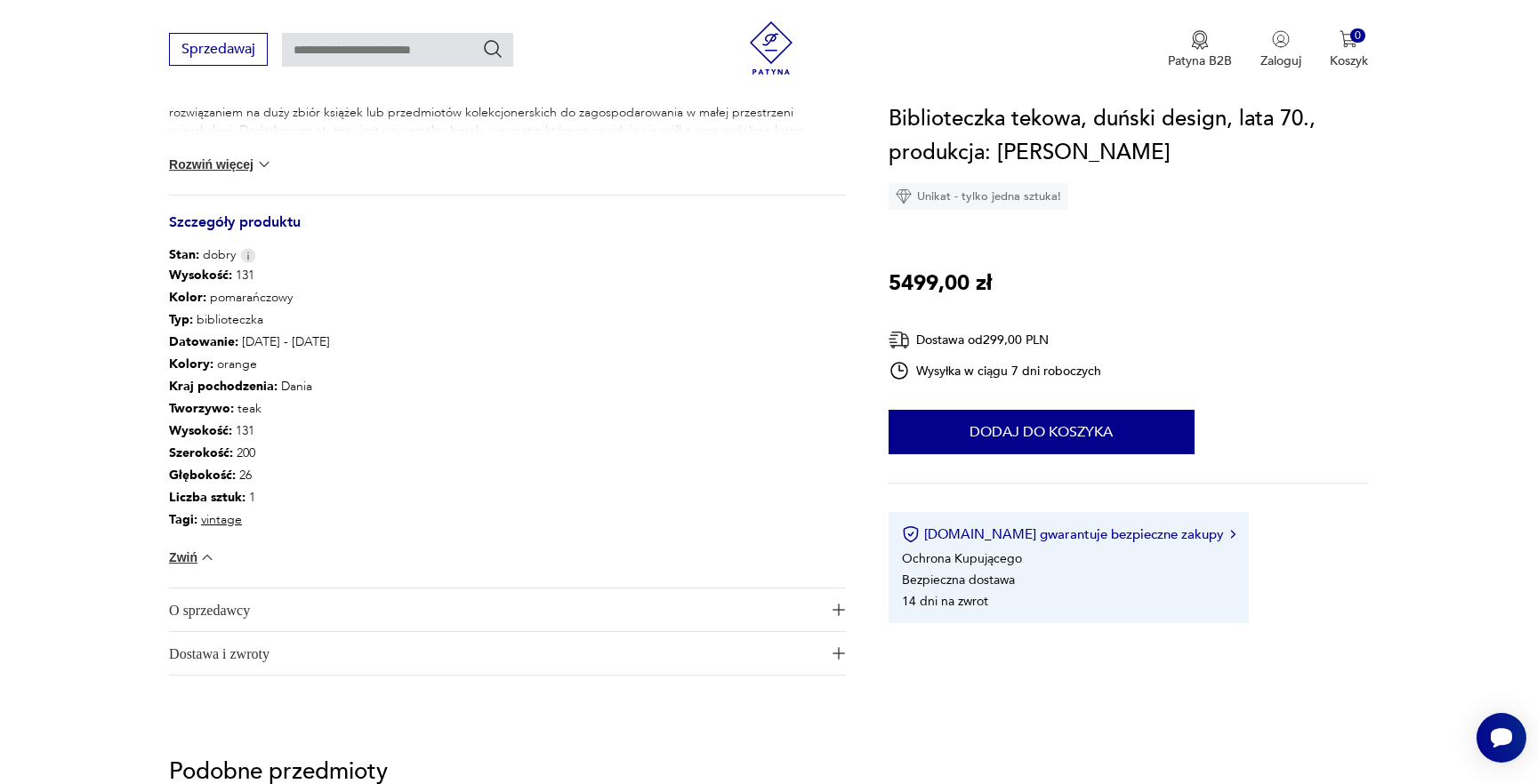
scroll to position [0, 0]
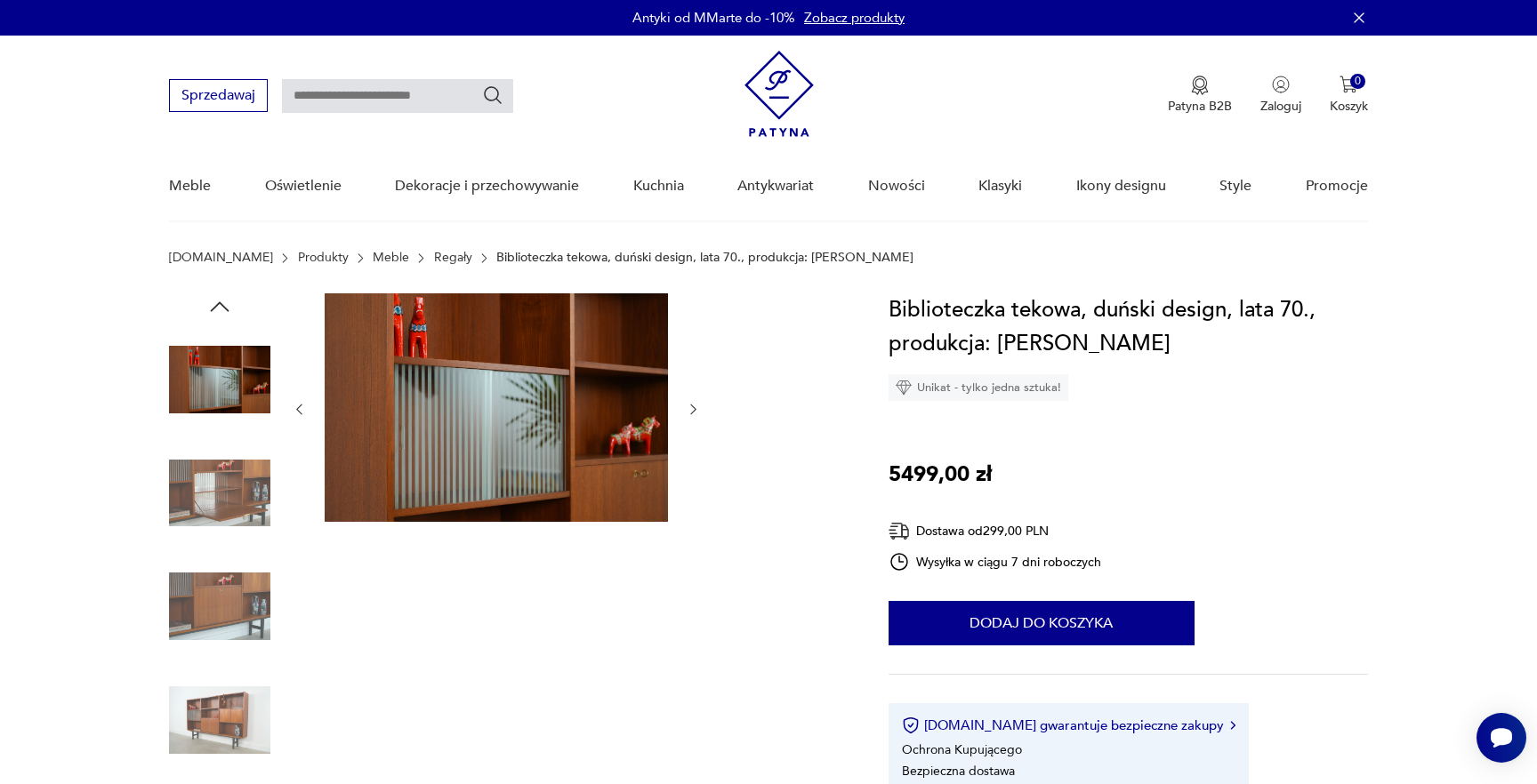
click at [248, 496] on img at bounding box center [220, 493] width 101 height 101
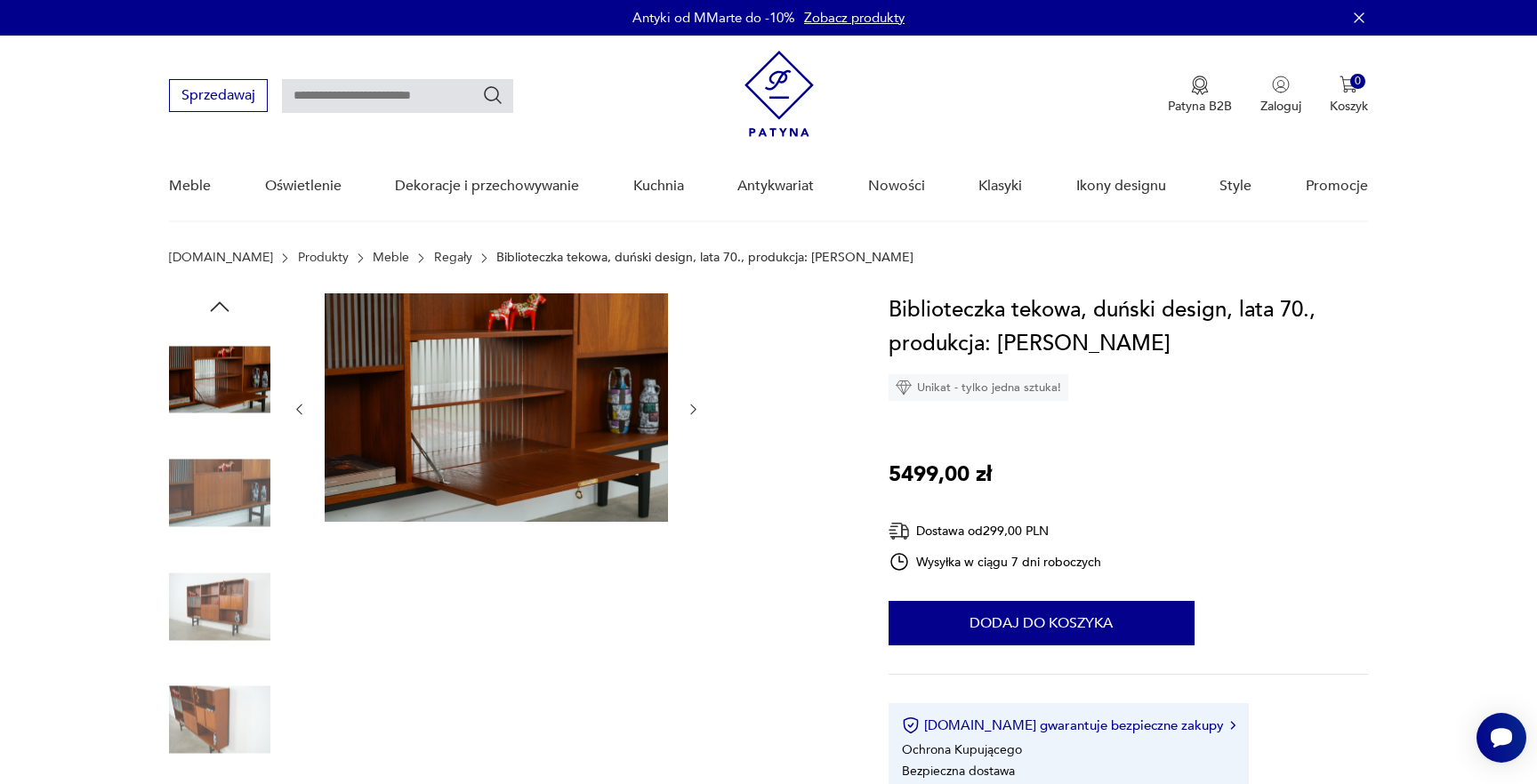
click at [248, 496] on img at bounding box center [220, 493] width 101 height 101
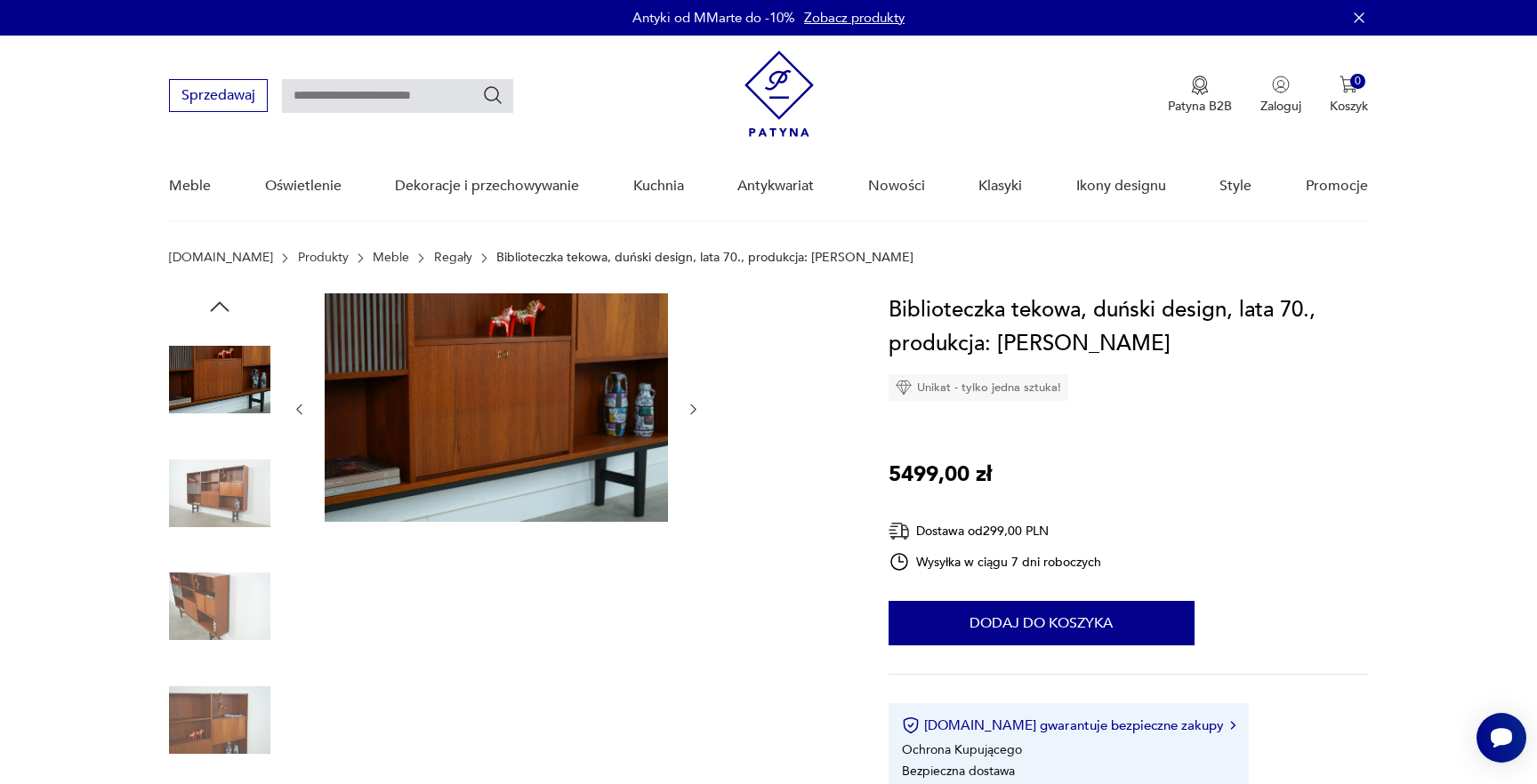
click at [237, 483] on img at bounding box center [220, 493] width 101 height 101
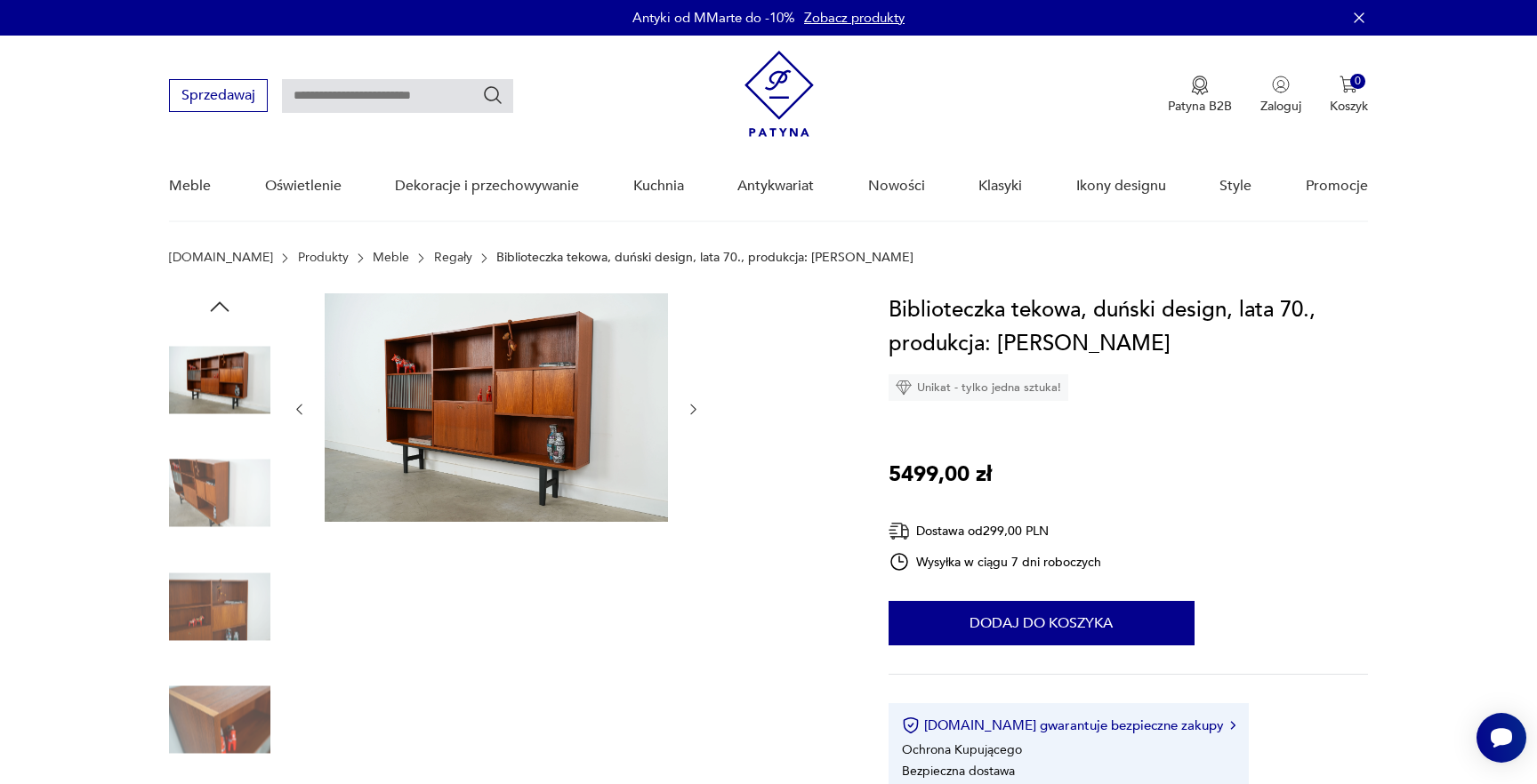
click at [502, 377] on img at bounding box center [495, 407] width 343 height 229
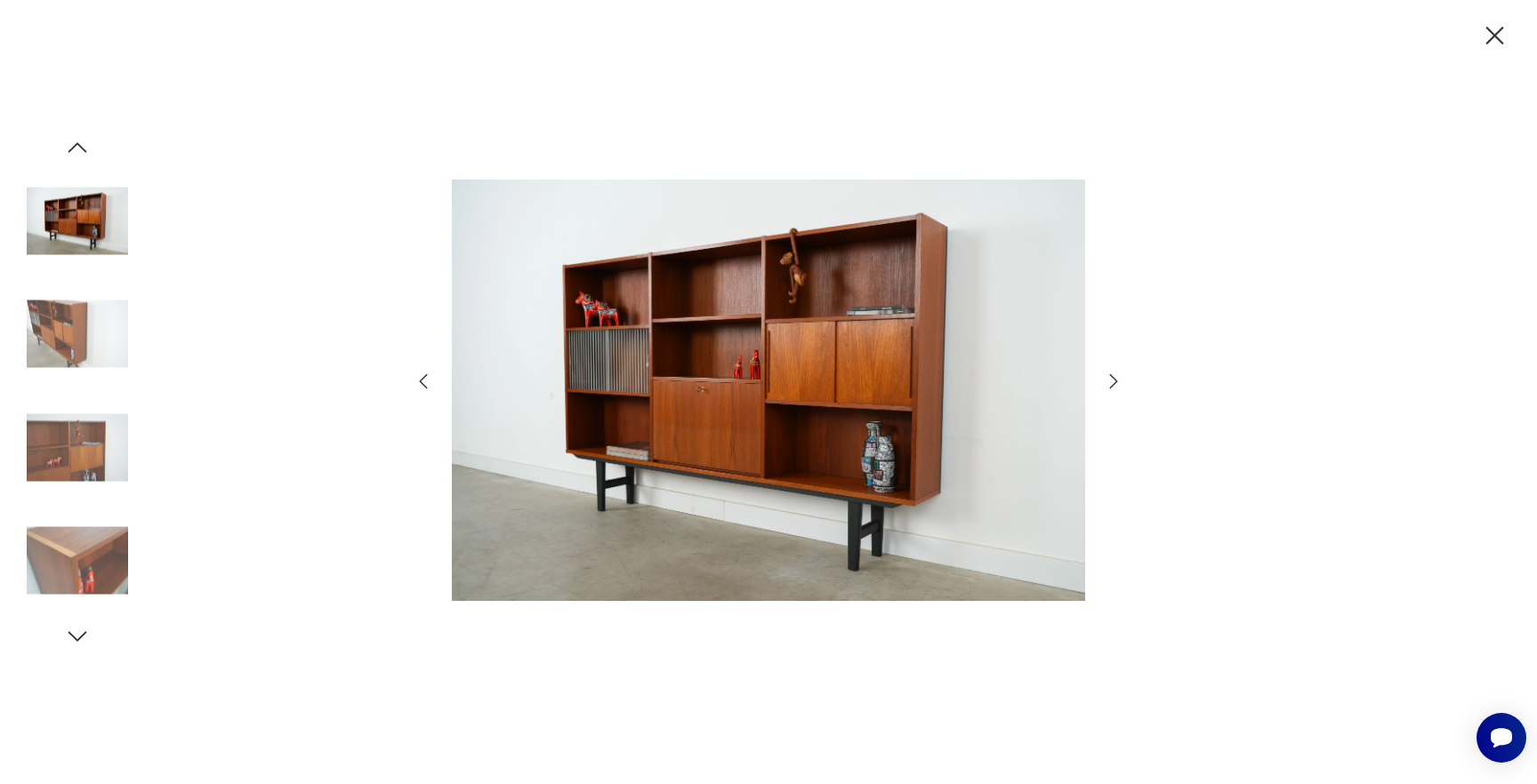
click at [1089, 135] on div at bounding box center [769, 392] width 712 height 631
click at [69, 85] on div at bounding box center [768, 392] width 1537 height 784
click at [278, 37] on div at bounding box center [768, 392] width 1537 height 784
click at [1492, 43] on icon "button" at bounding box center [1495, 35] width 32 height 32
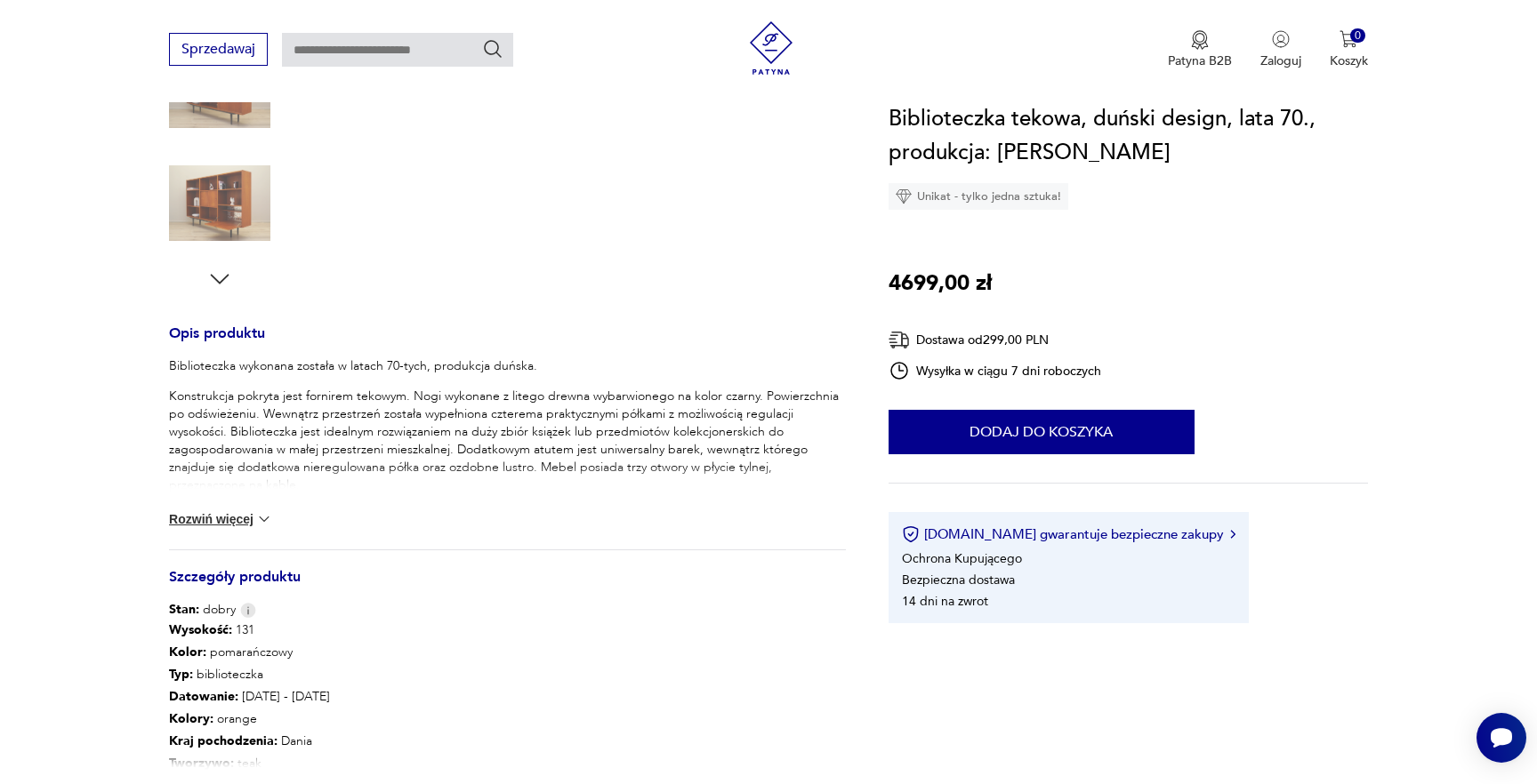
scroll to position [664, 0]
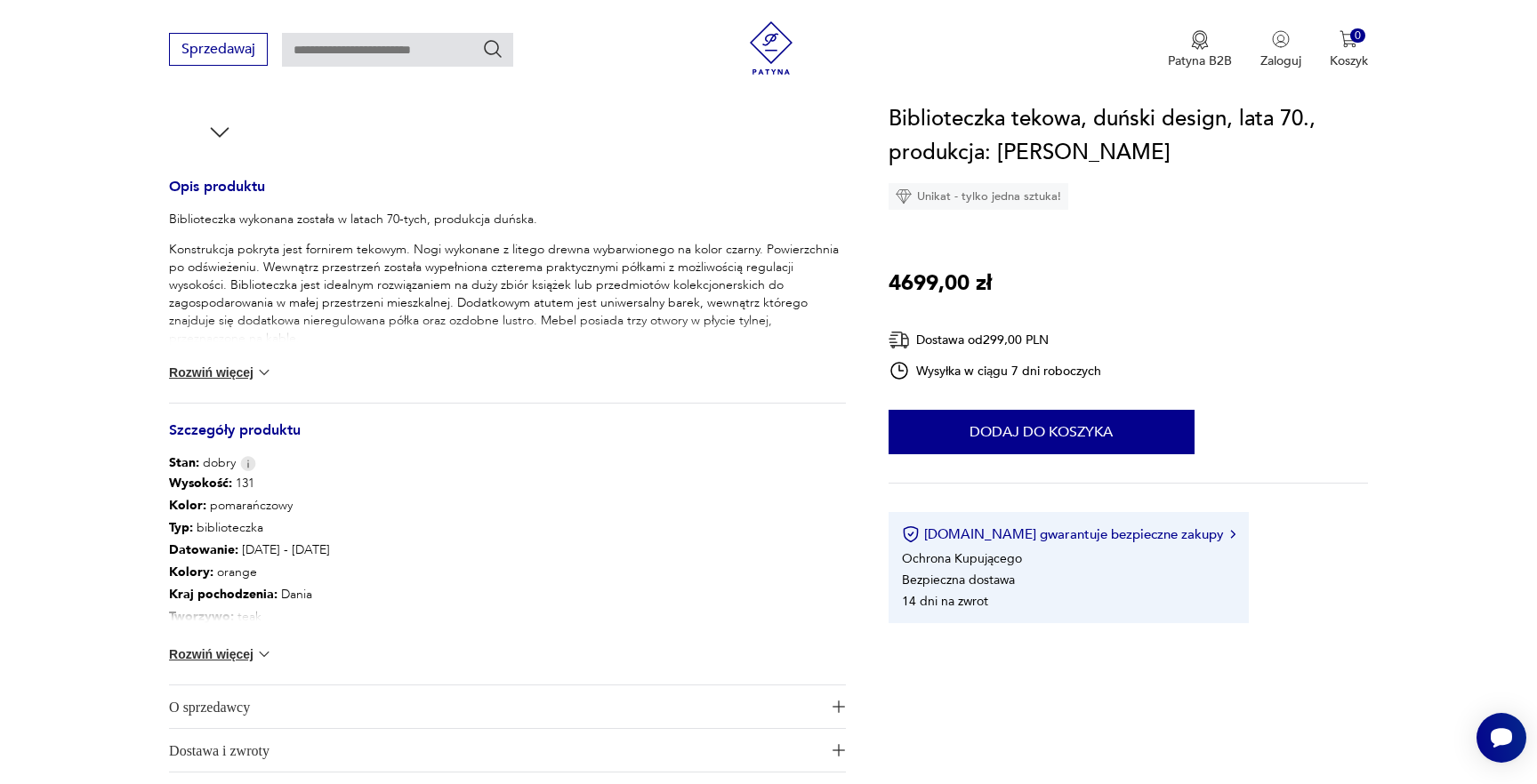
click at [241, 642] on div "Wysokość : 131 Kolor: pomarańczowy Typ : biblioteczka Datowanie : [DATE] - [DAT…" at bounding box center [508, 578] width 677 height 212
click at [248, 648] on button "Rozwiń więcej" at bounding box center [221, 654] width 103 height 18
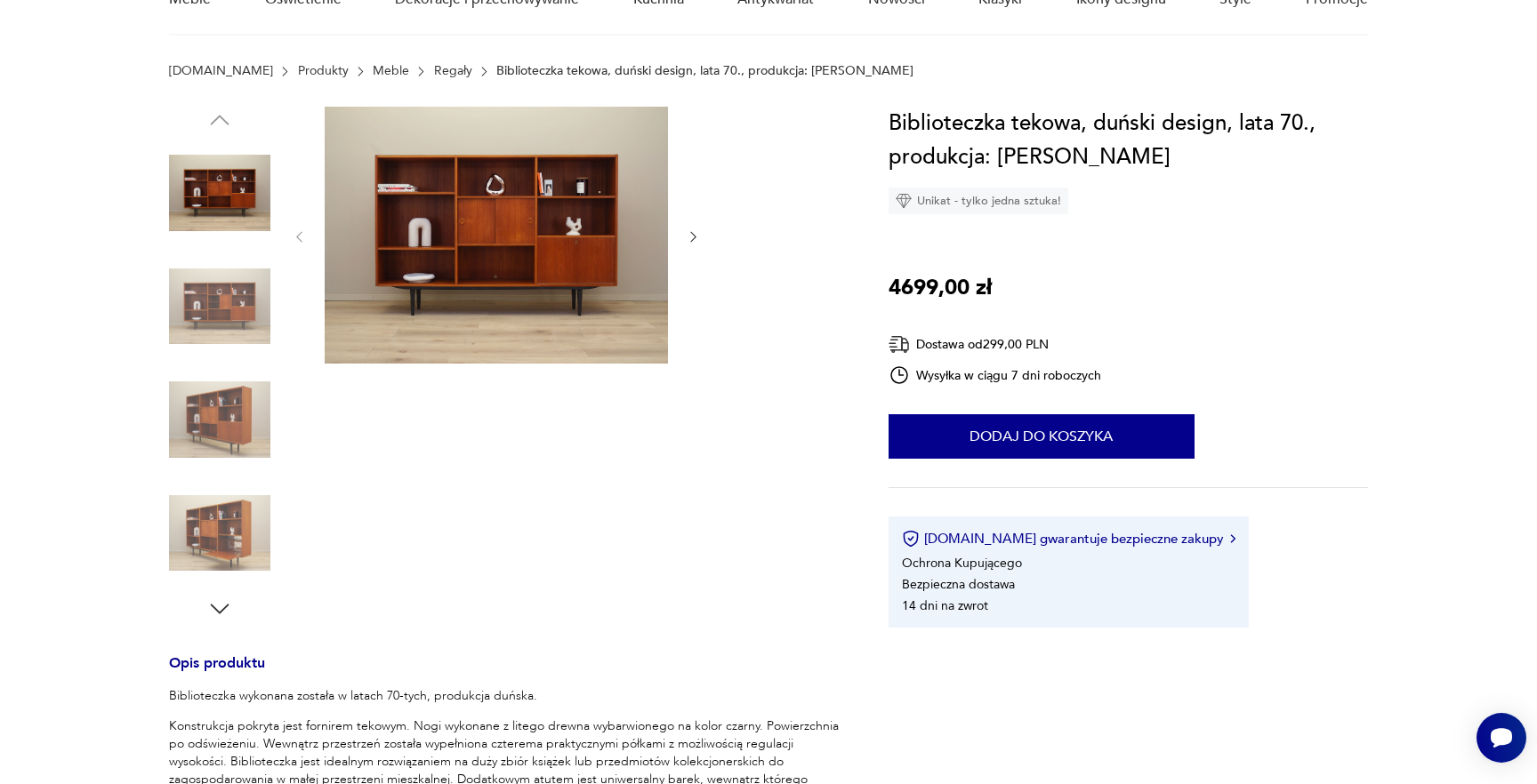
scroll to position [0, 0]
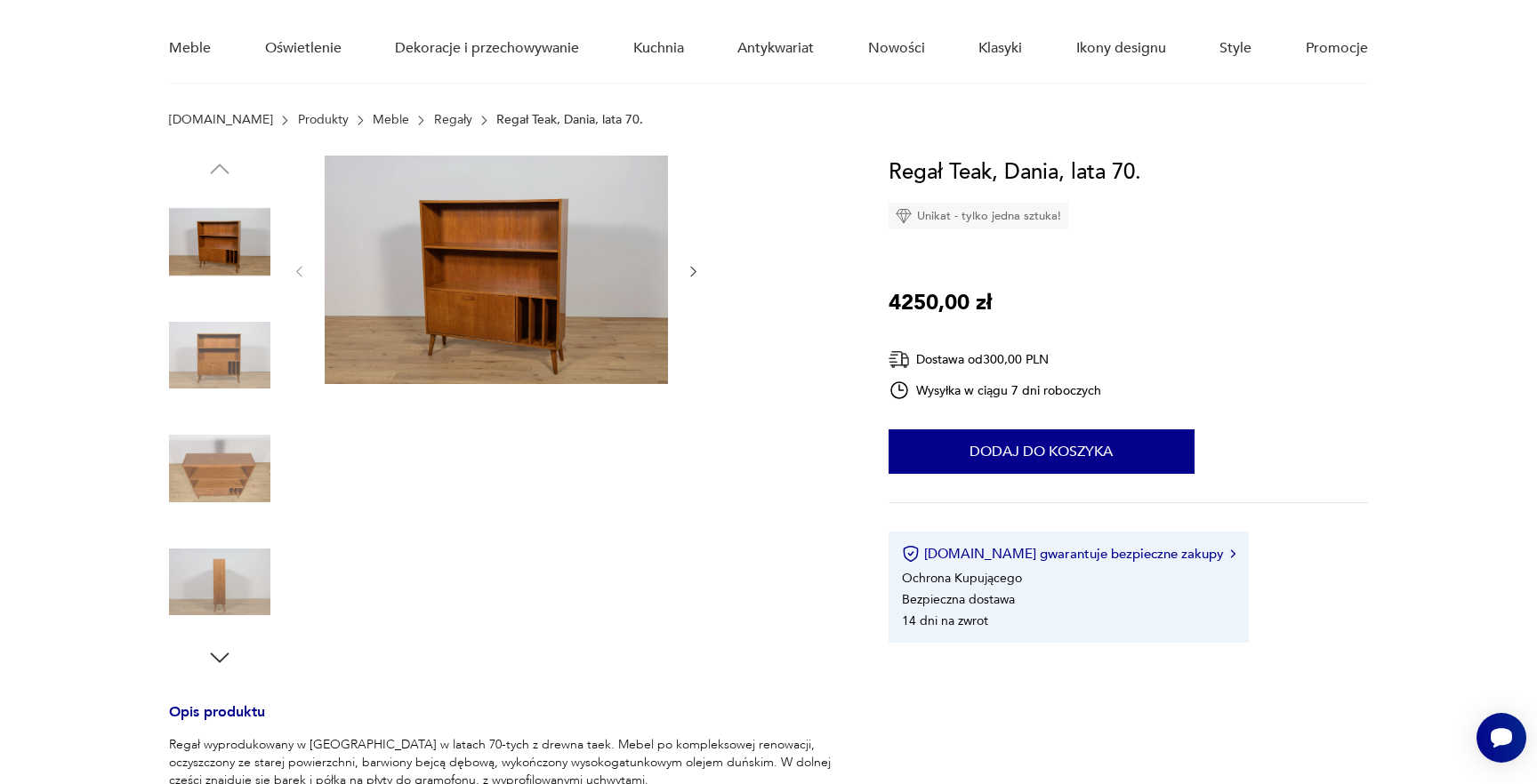
scroll to position [582, 0]
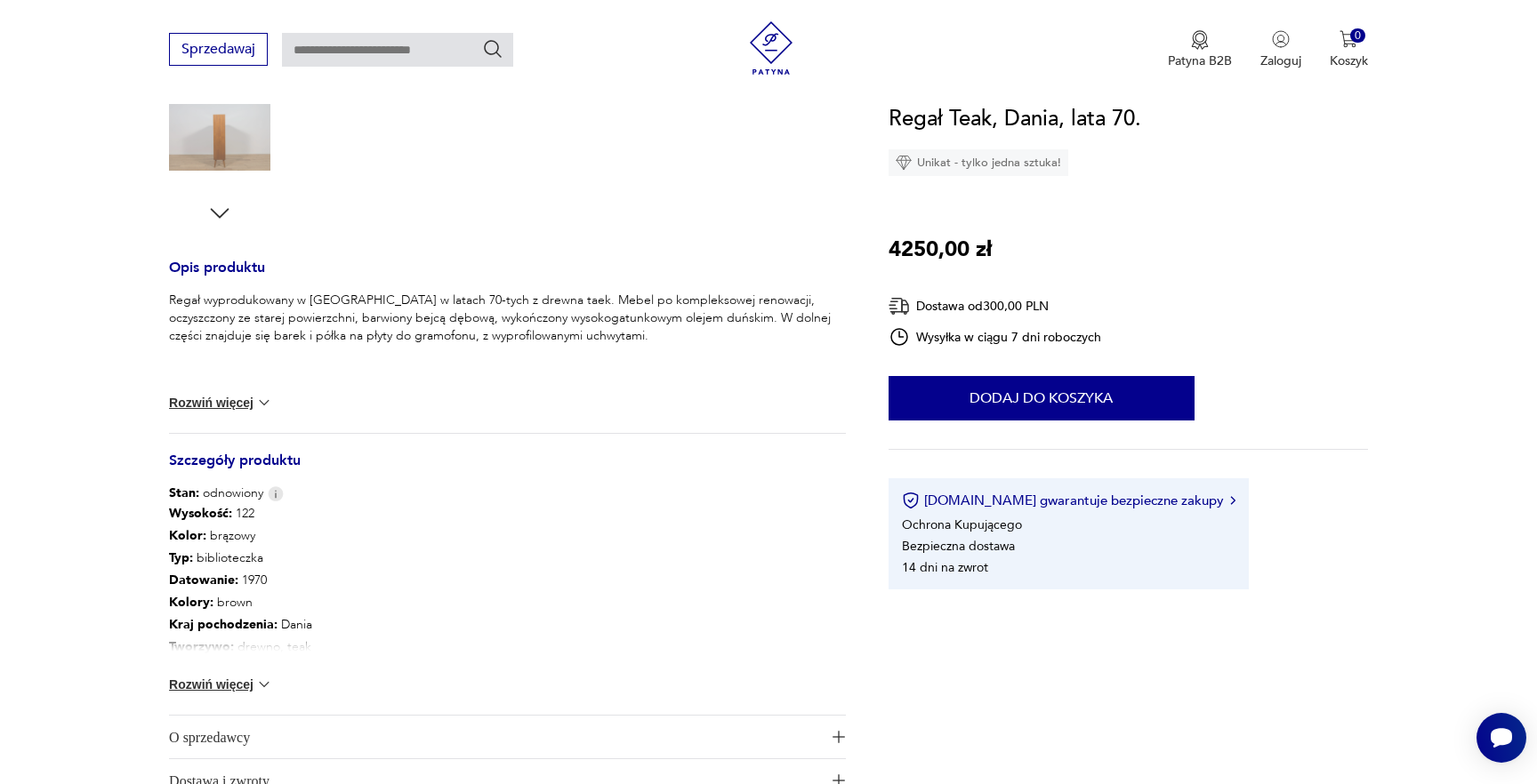
click at [255, 679] on img at bounding box center [264, 685] width 18 height 18
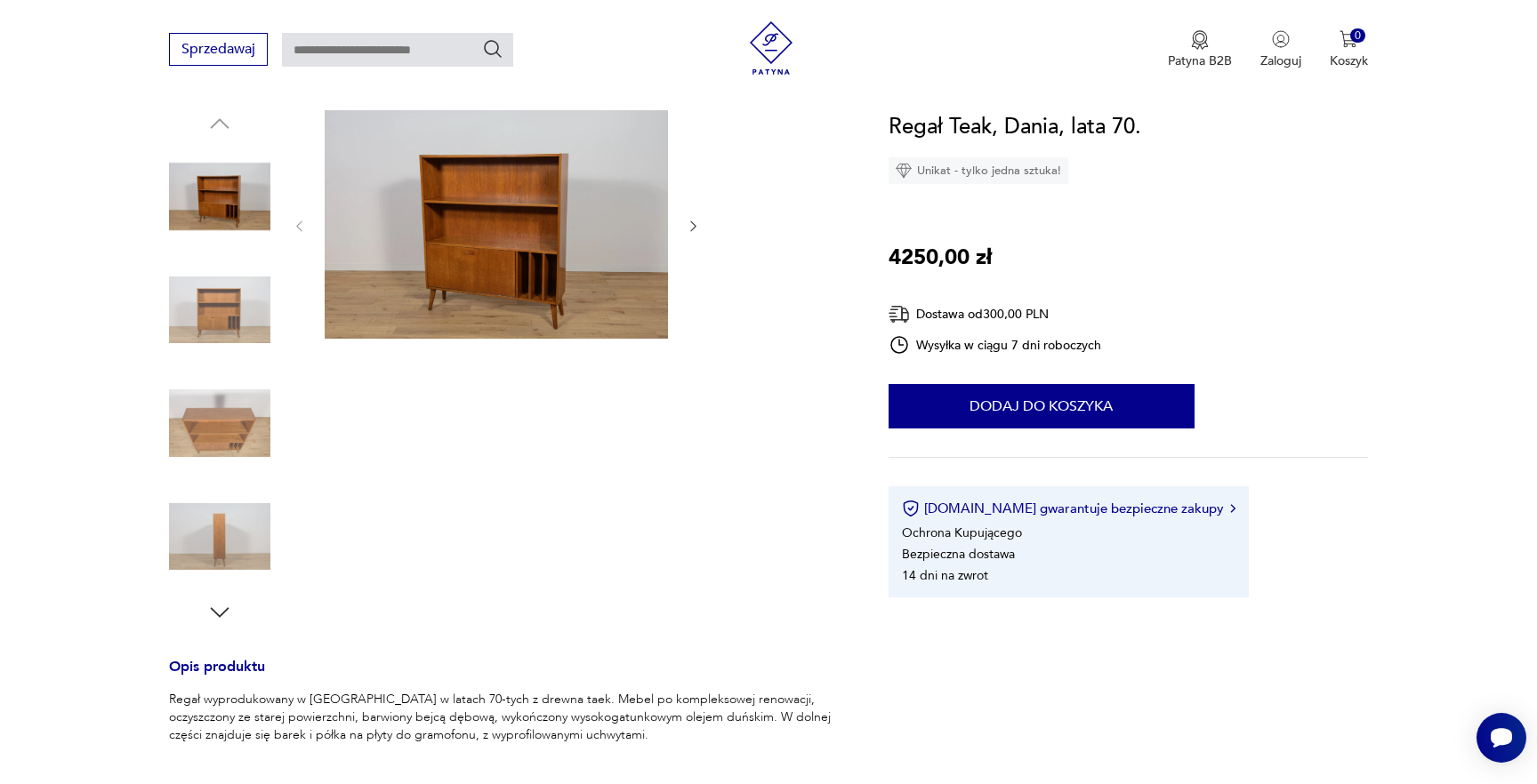
scroll to position [0, 0]
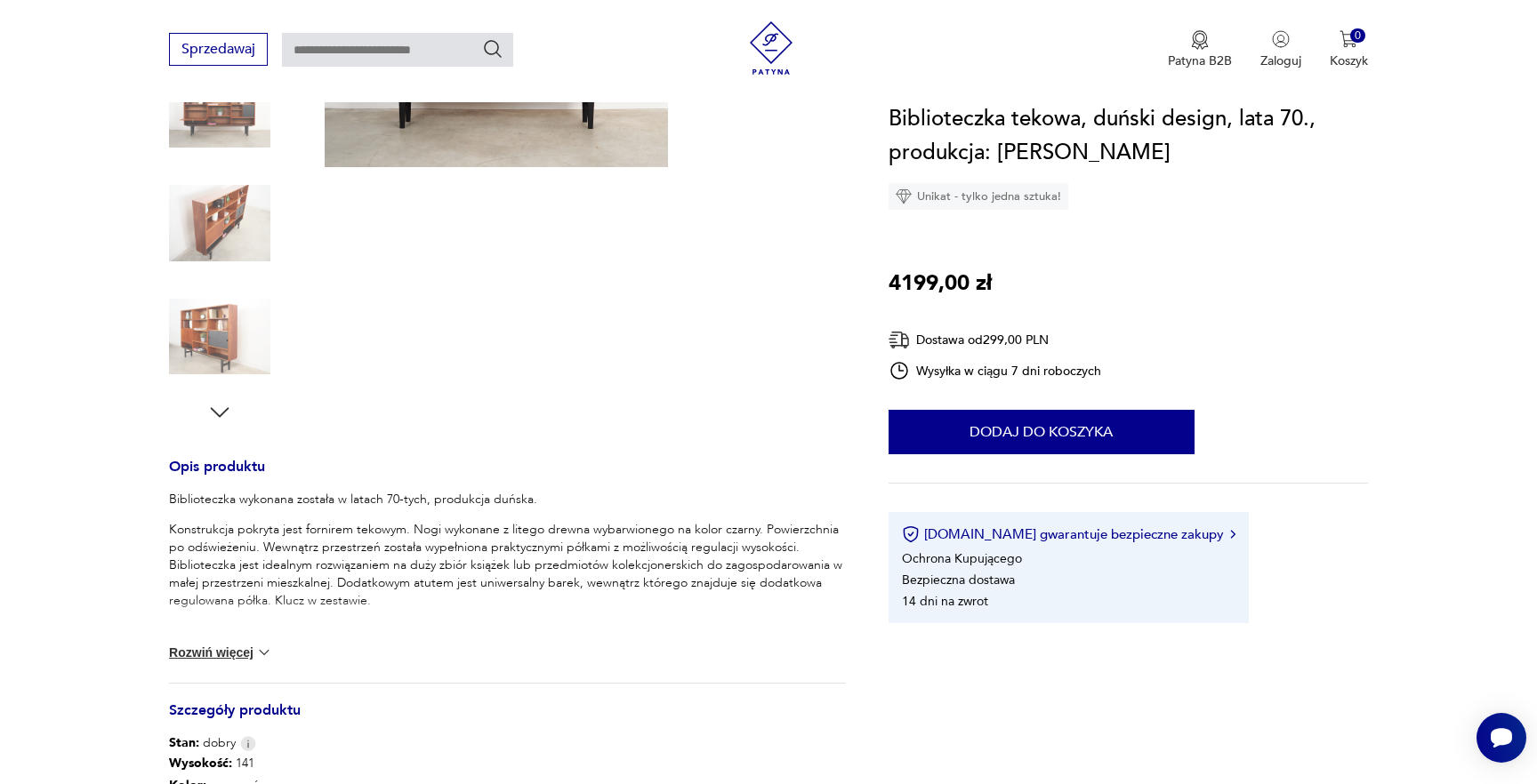
scroll to position [628, 0]
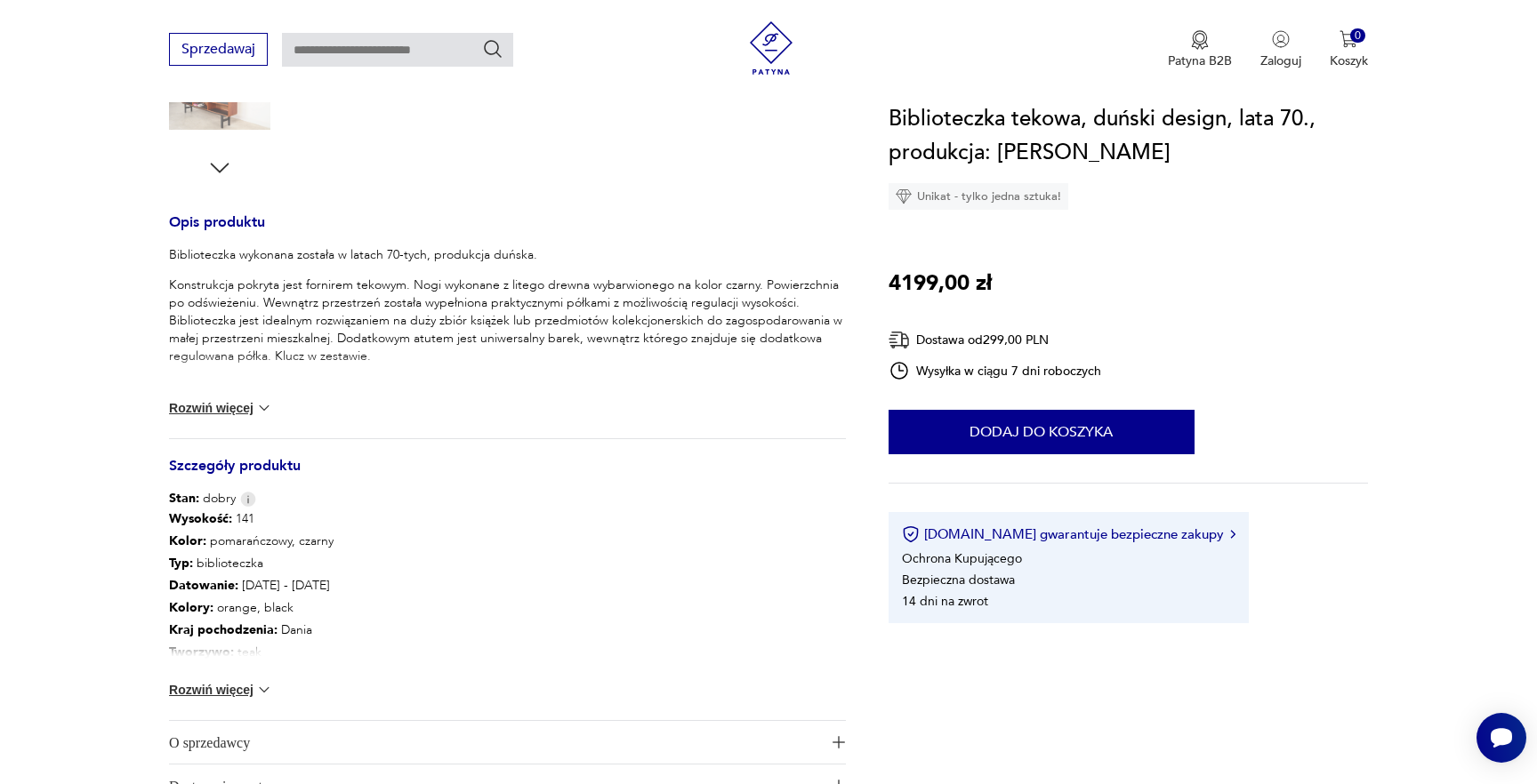
click at [255, 686] on img at bounding box center [264, 689] width 18 height 18
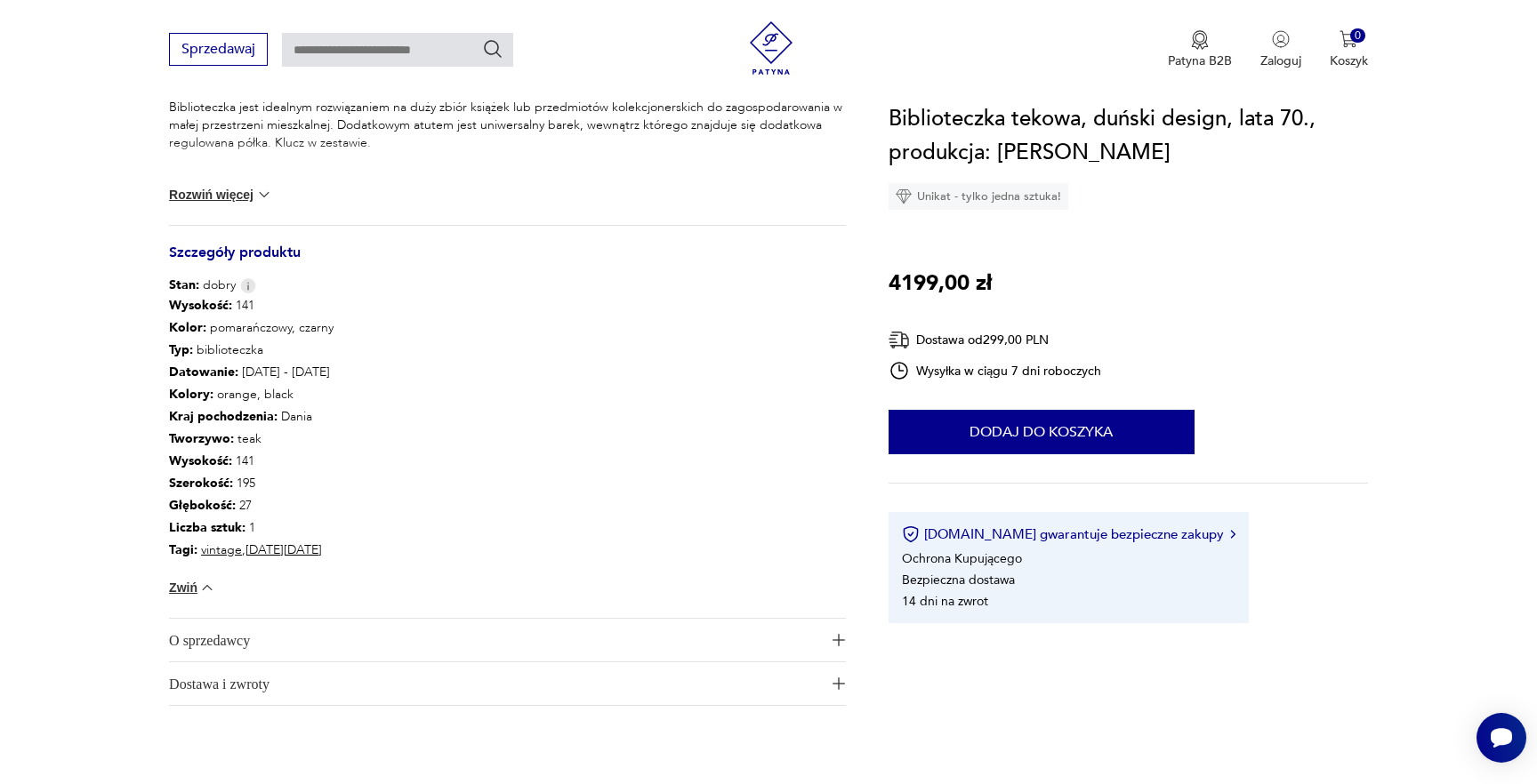
scroll to position [801, 0]
